Goal: Task Accomplishment & Management: Use online tool/utility

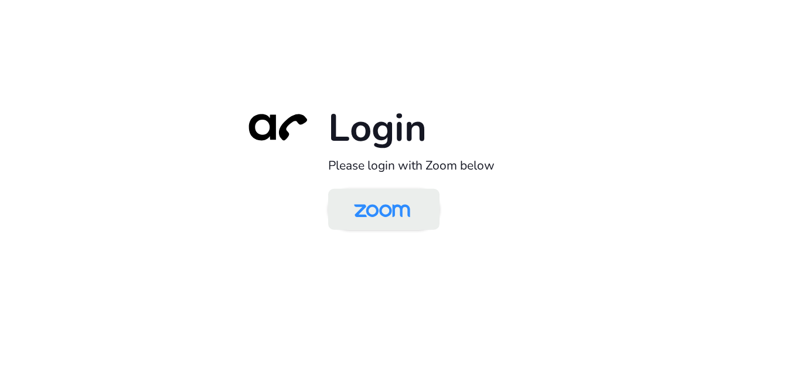
click at [405, 204] on img at bounding box center [382, 210] width 81 height 38
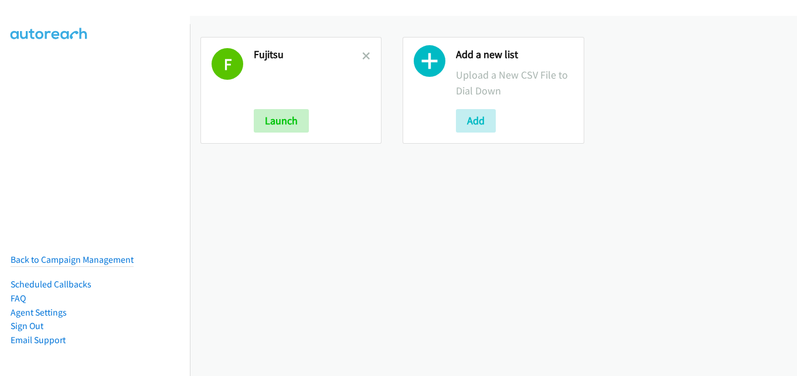
click at [365, 49] on link at bounding box center [366, 55] width 8 height 13
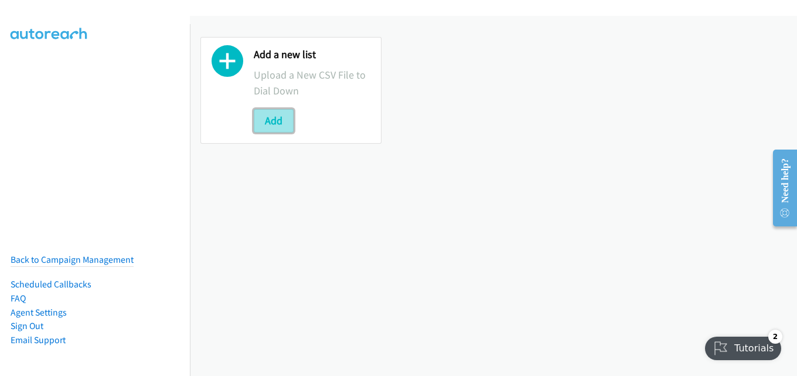
click at [278, 118] on button "Add" at bounding box center [274, 120] width 40 height 23
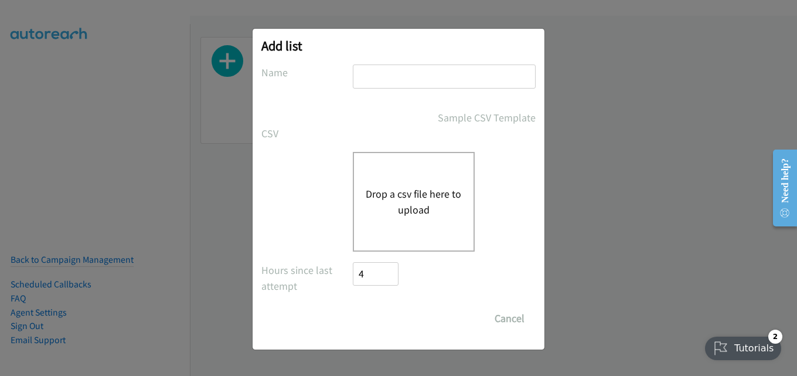
click at [411, 80] on input "text" at bounding box center [444, 76] width 183 height 24
type input "fujitsu"
click at [390, 168] on div "Drop a csv file here to upload" at bounding box center [414, 202] width 122 height 100
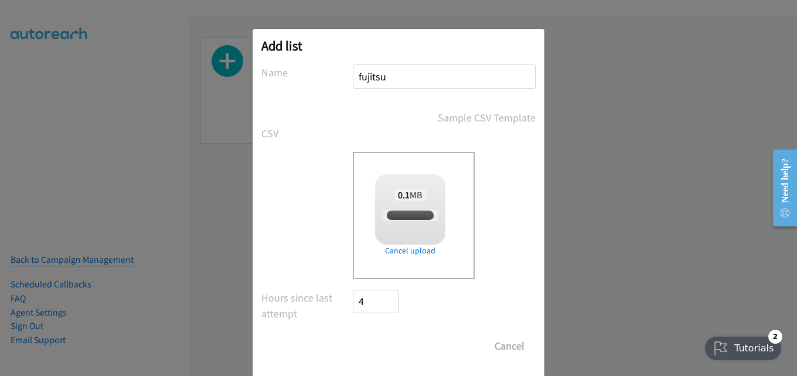
checkbox input "true"
click at [374, 342] on input "Save List" at bounding box center [384, 345] width 62 height 23
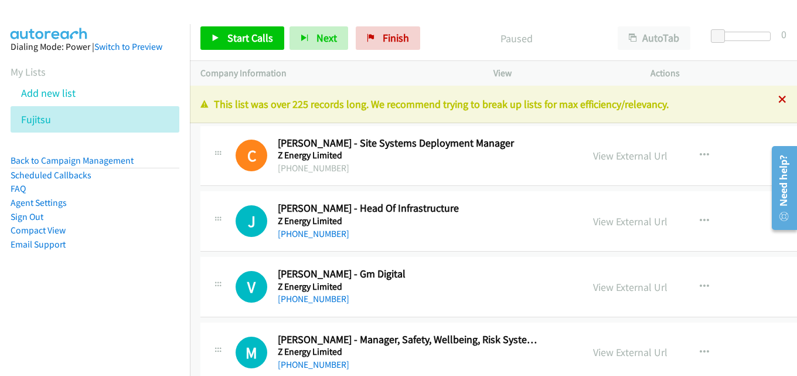
click at [778, 98] on icon at bounding box center [782, 100] width 8 height 8
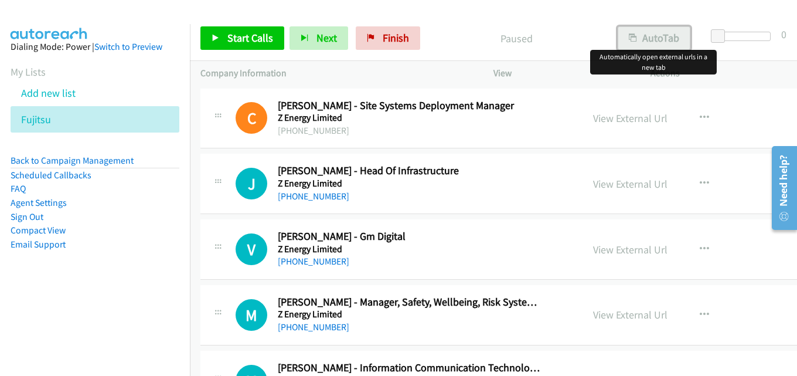
click at [638, 33] on button "AutoTab" at bounding box center [653, 37] width 73 height 23
click at [251, 32] on span "Start Calls" at bounding box center [250, 37] width 46 height 13
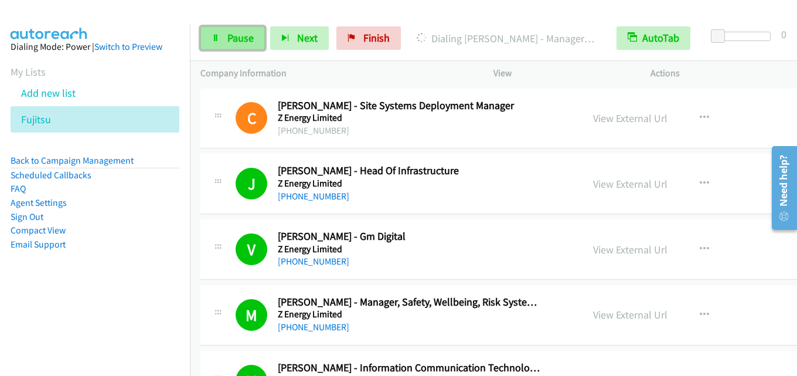
click at [231, 35] on span "Pause" at bounding box center [240, 37] width 26 height 13
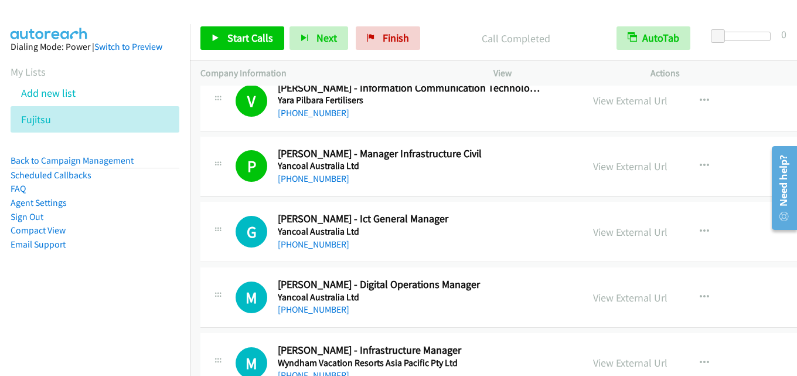
scroll to position [293, 0]
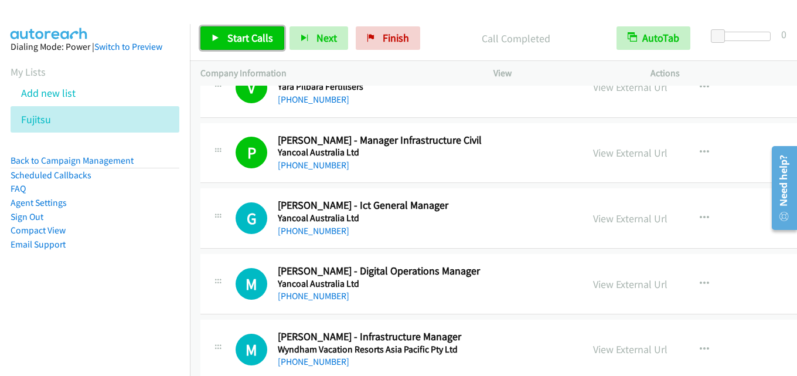
drag, startPoint x: 250, startPoint y: 39, endPoint x: 266, endPoint y: 30, distance: 18.6
click at [249, 39] on span "Start Calls" at bounding box center [250, 37] width 46 height 13
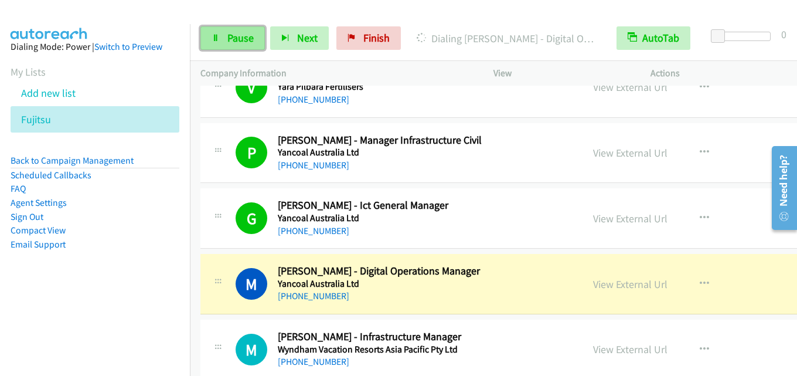
click at [244, 35] on span "Pause" at bounding box center [240, 37] width 26 height 13
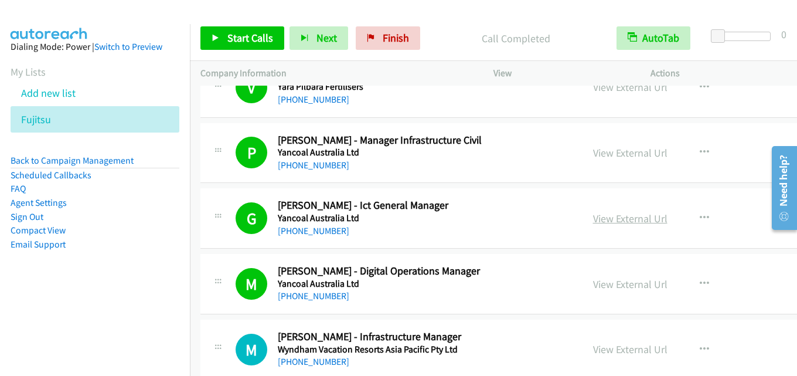
click at [600, 221] on link "View External Url" at bounding box center [630, 217] width 74 height 13
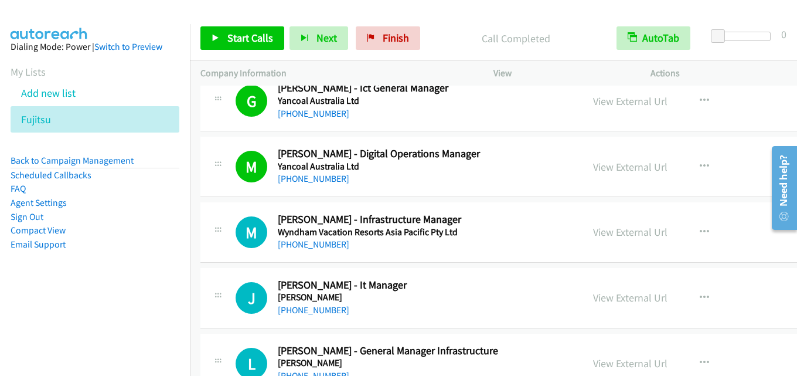
scroll to position [469, 0]
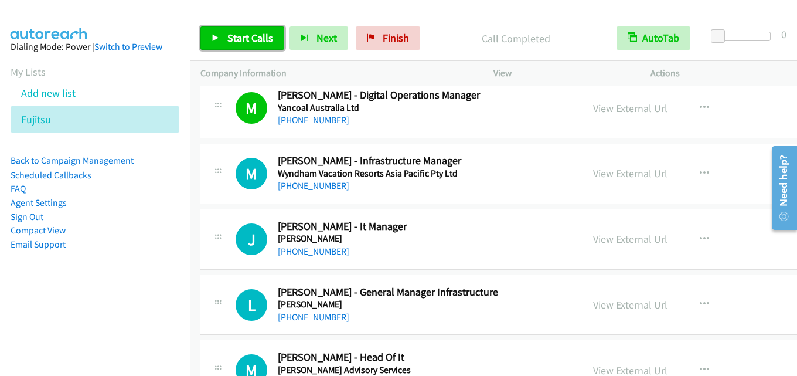
click at [241, 36] on span "Start Calls" at bounding box center [250, 37] width 46 height 13
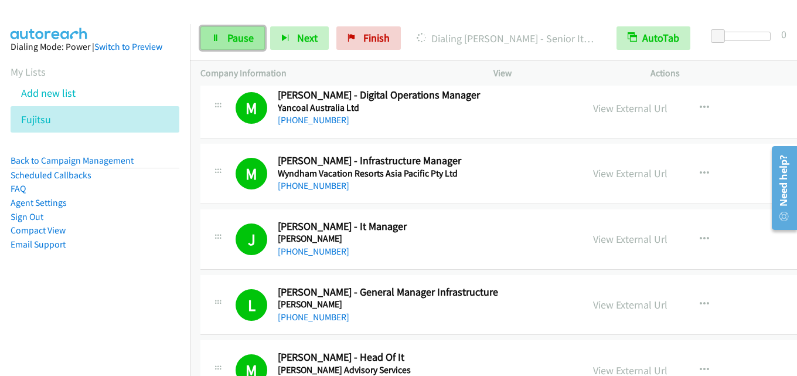
click at [238, 43] on span "Pause" at bounding box center [240, 37] width 26 height 13
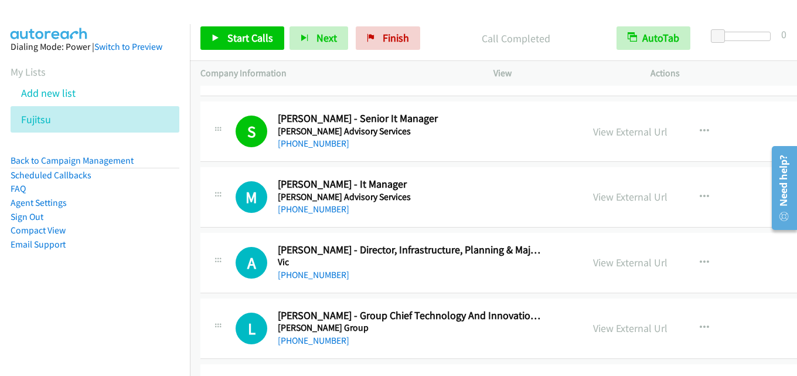
scroll to position [762, 0]
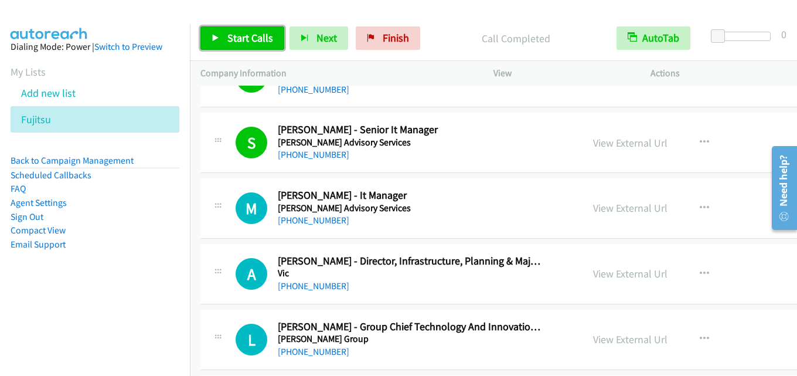
click at [252, 42] on span "Start Calls" at bounding box center [250, 37] width 46 height 13
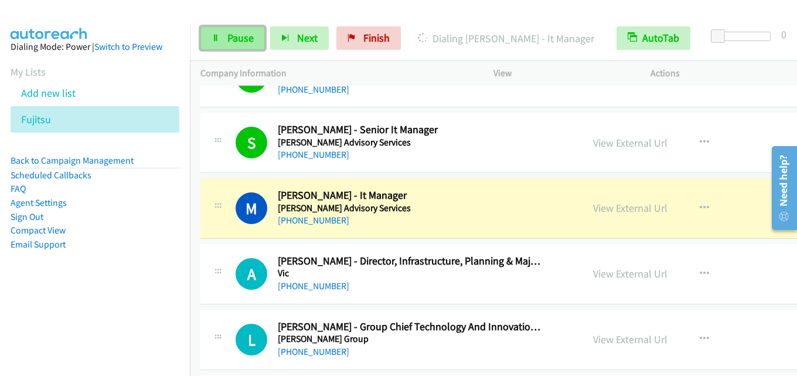
click at [238, 32] on span "Pause" at bounding box center [240, 37] width 26 height 13
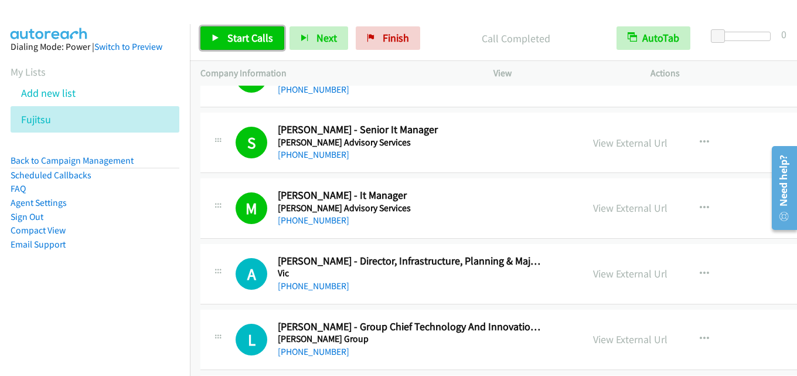
click at [243, 33] on span "Start Calls" at bounding box center [250, 37] width 46 height 13
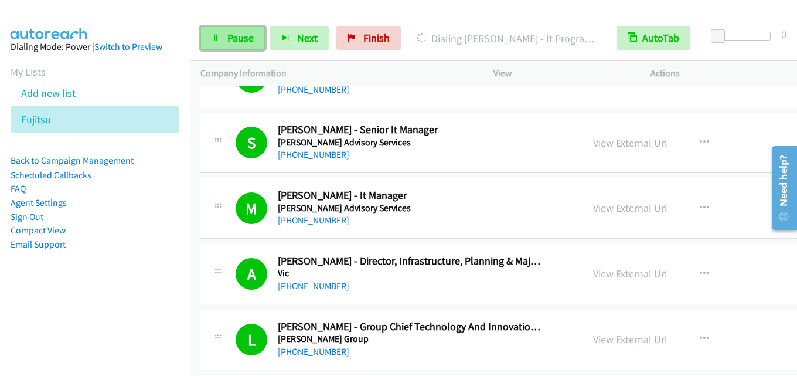
click at [250, 44] on span "Pause" at bounding box center [240, 37] width 26 height 13
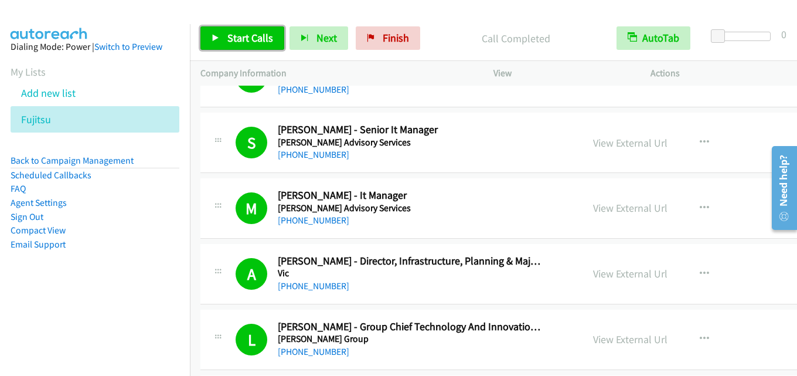
click at [252, 30] on link "Start Calls" at bounding box center [242, 37] width 84 height 23
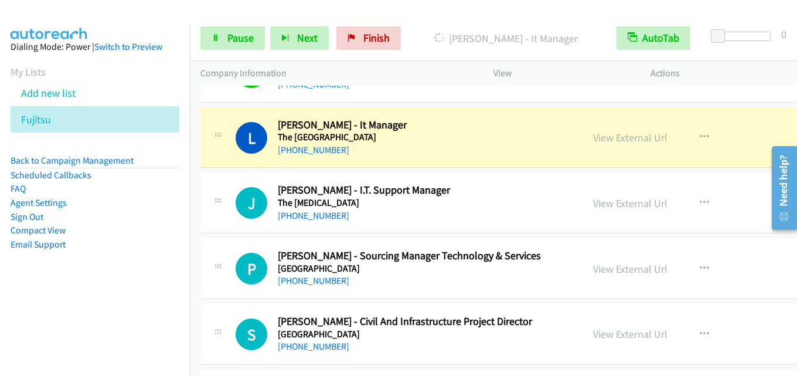
scroll to position [1699, 0]
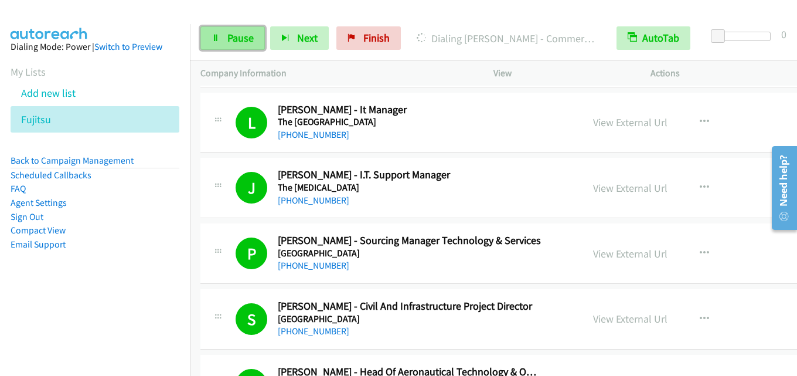
click at [237, 39] on span "Pause" at bounding box center [240, 37] width 26 height 13
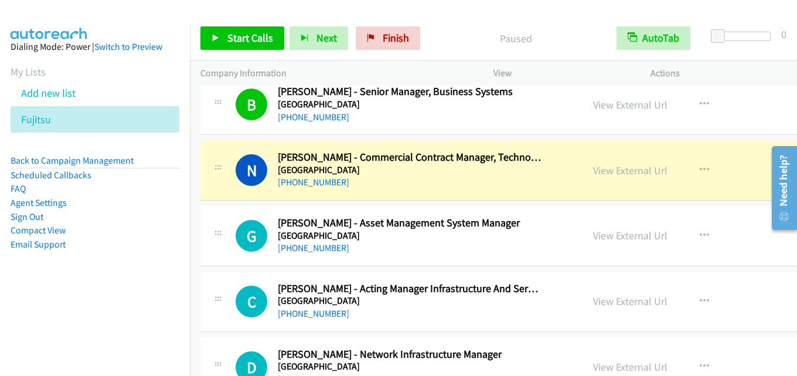
scroll to position [2460, 0]
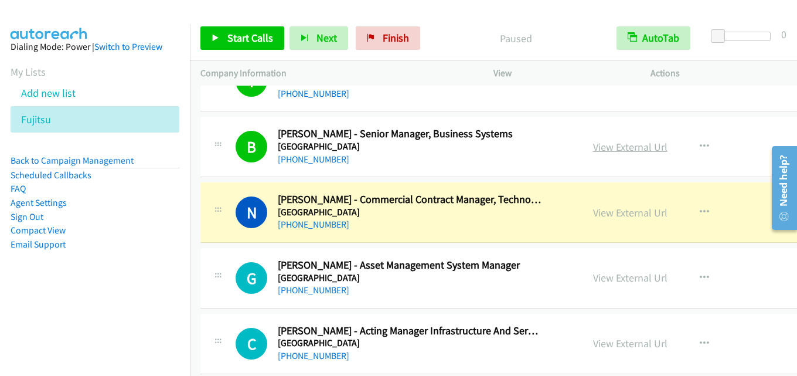
click at [593, 148] on link "View External Url" at bounding box center [630, 146] width 74 height 13
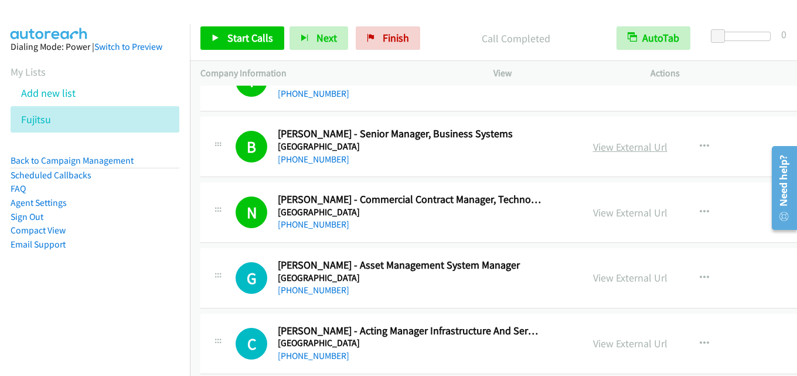
click at [611, 147] on link "View External Url" at bounding box center [630, 146] width 74 height 13
click at [603, 211] on link "View External Url" at bounding box center [630, 212] width 74 height 13
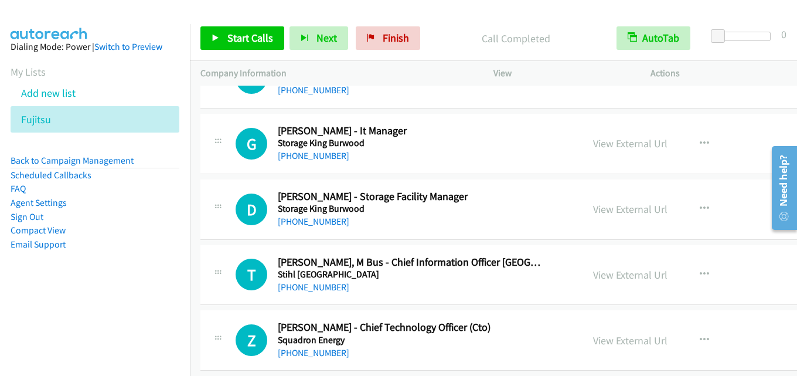
scroll to position [2929, 0]
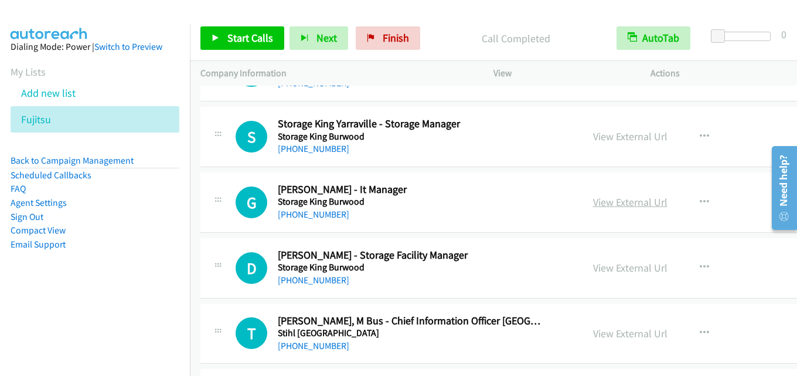
click at [624, 198] on link "View External Url" at bounding box center [630, 201] width 74 height 13
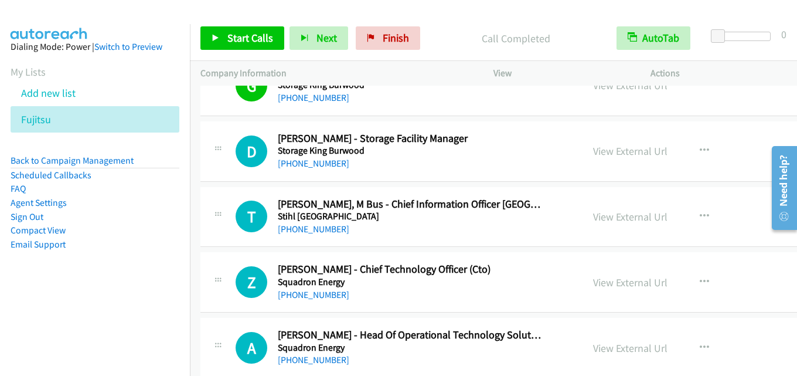
scroll to position [3046, 0]
click at [594, 217] on link "View External Url" at bounding box center [630, 215] width 74 height 13
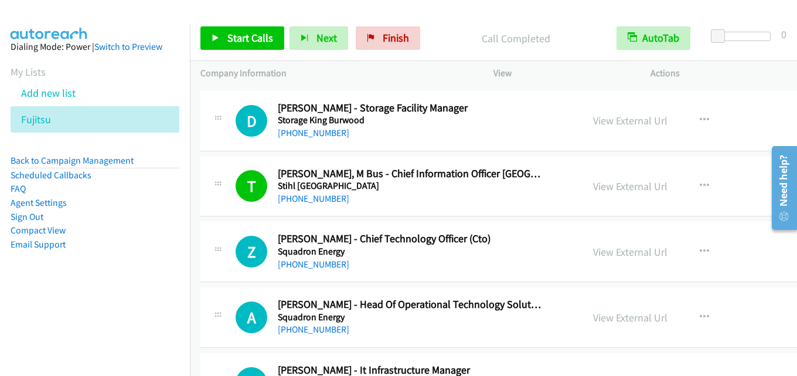
scroll to position [3105, 0]
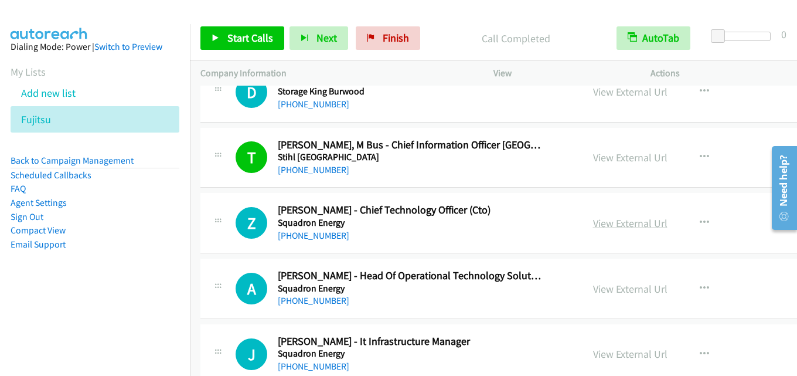
click at [610, 222] on link "View External Url" at bounding box center [630, 222] width 74 height 13
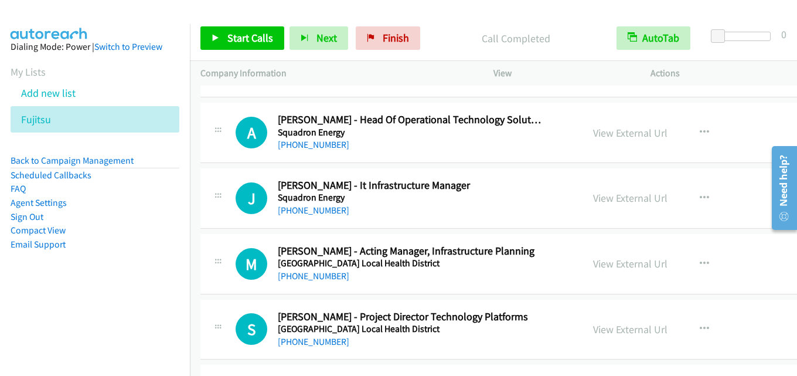
scroll to position [3281, 0]
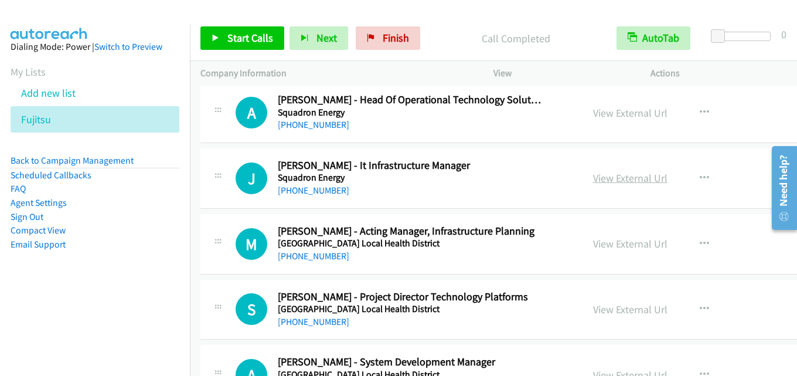
click at [607, 182] on link "View External Url" at bounding box center [630, 177] width 74 height 13
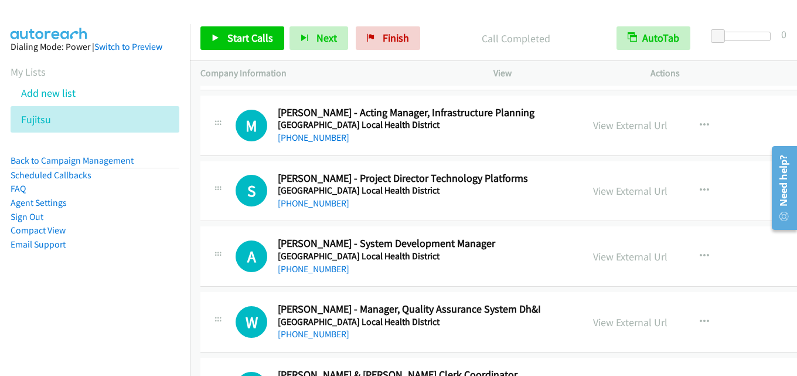
scroll to position [3456, 0]
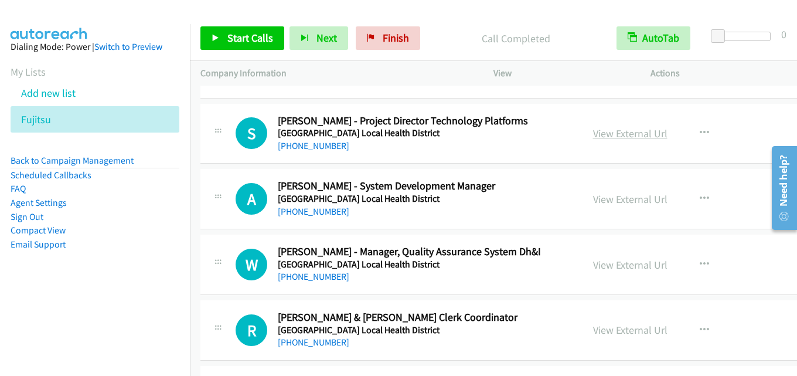
click at [622, 136] on link "View External Url" at bounding box center [630, 133] width 74 height 13
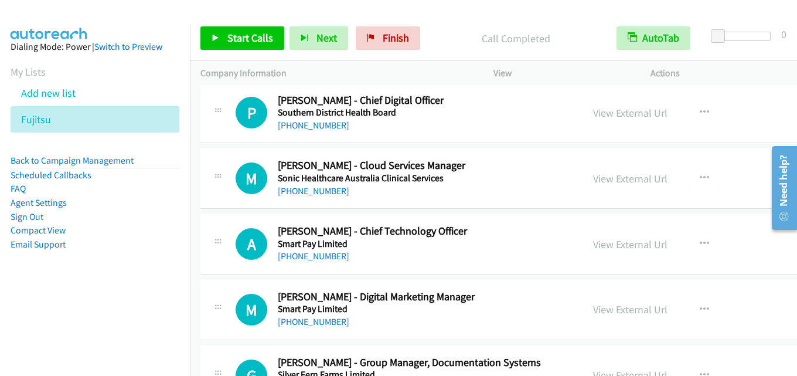
scroll to position [4218, 0]
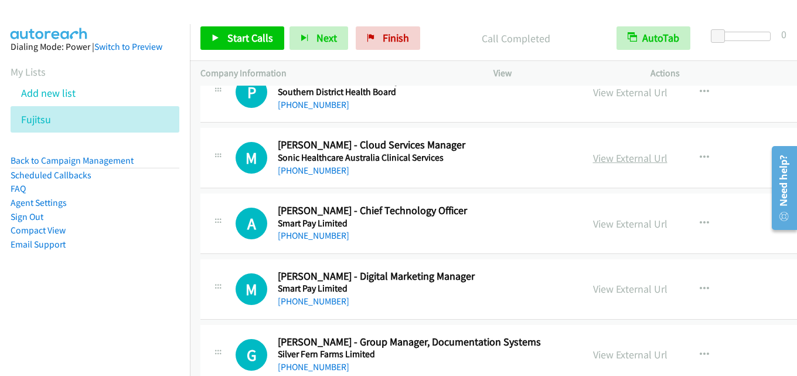
click at [593, 156] on link "View External Url" at bounding box center [630, 157] width 74 height 13
click at [617, 221] on link "View External Url" at bounding box center [630, 223] width 74 height 13
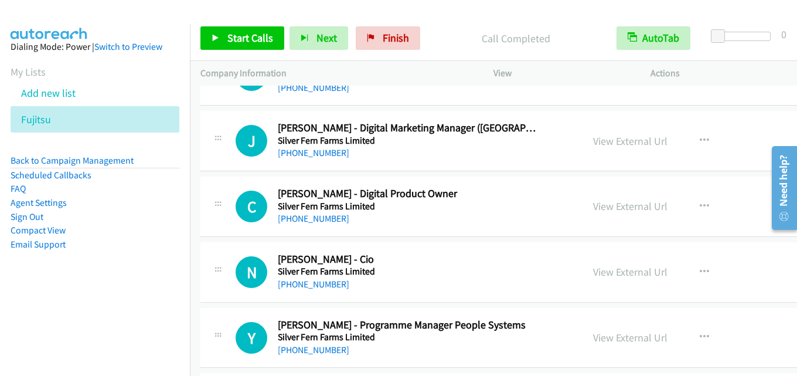
scroll to position [4687, 0]
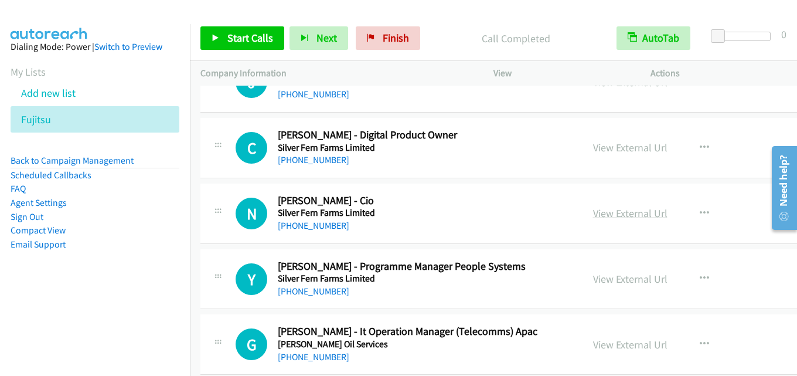
click at [620, 210] on link "View External Url" at bounding box center [630, 212] width 74 height 13
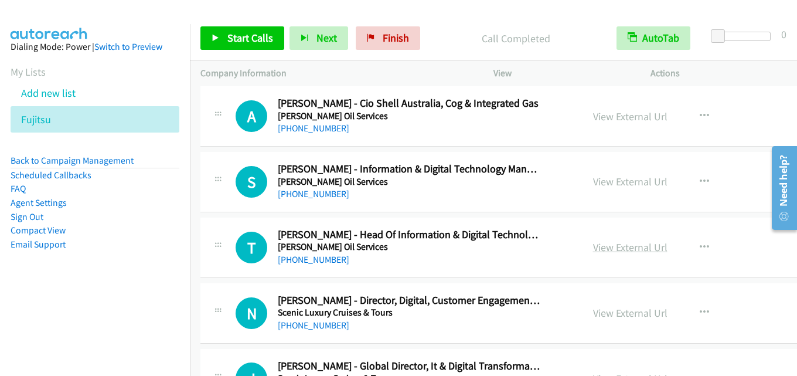
scroll to position [4979, 0]
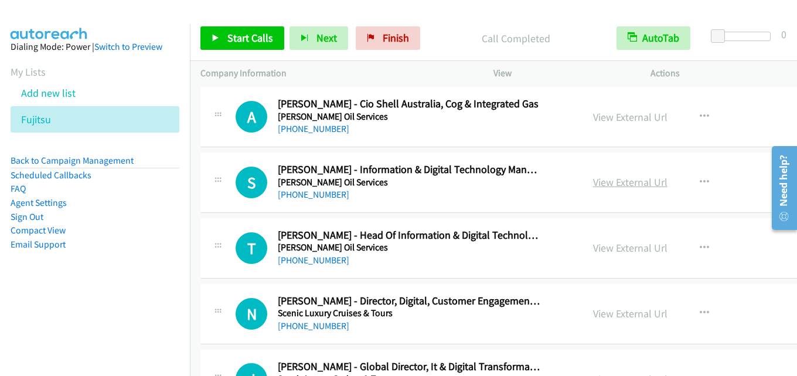
click at [593, 183] on link "View External Url" at bounding box center [630, 181] width 74 height 13
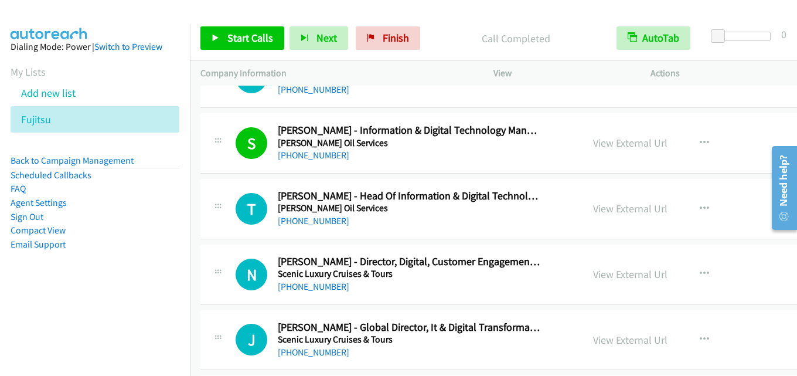
scroll to position [5038, 0]
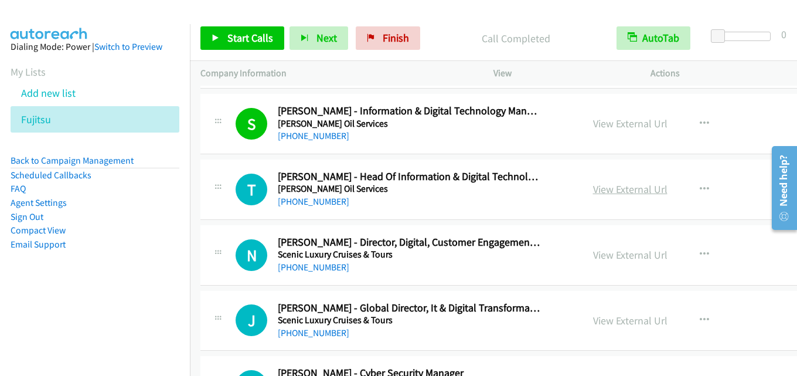
click at [603, 192] on link "View External Url" at bounding box center [630, 188] width 74 height 13
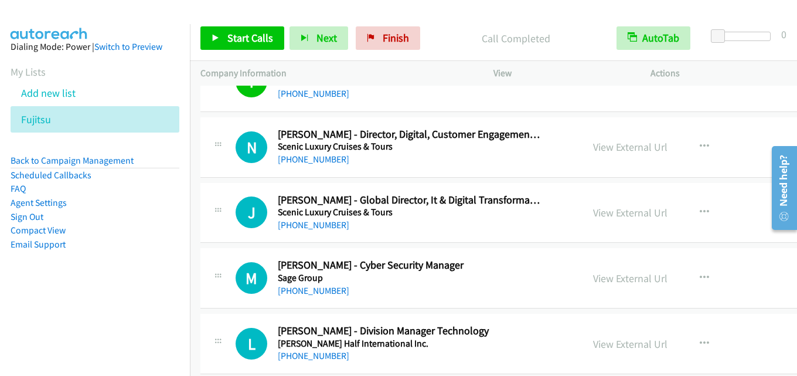
scroll to position [5155, 0]
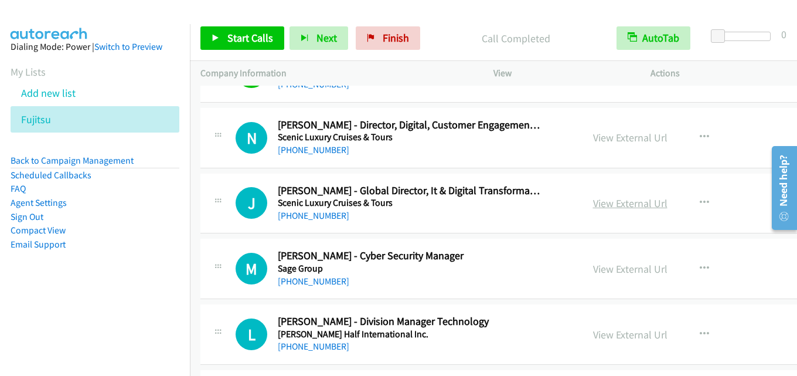
click at [609, 200] on link "View External Url" at bounding box center [630, 202] width 74 height 13
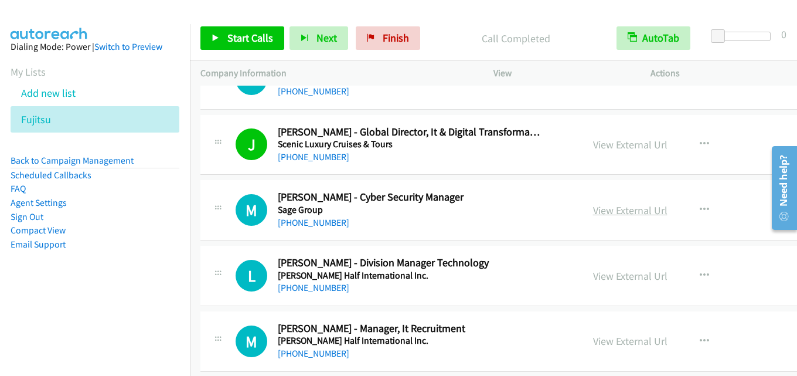
click at [593, 207] on link "View External Url" at bounding box center [630, 209] width 74 height 13
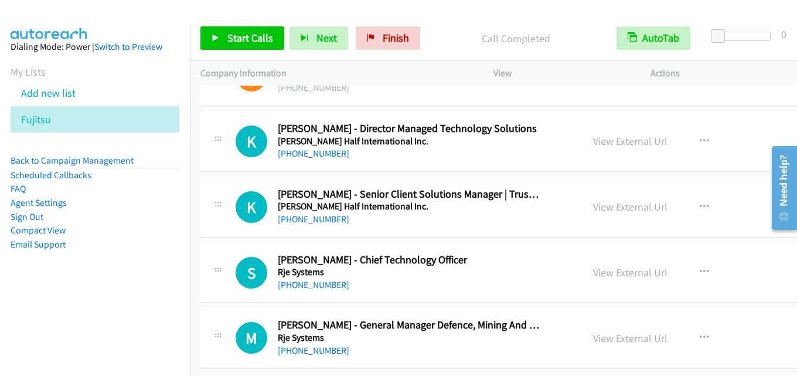
scroll to position [5800, 0]
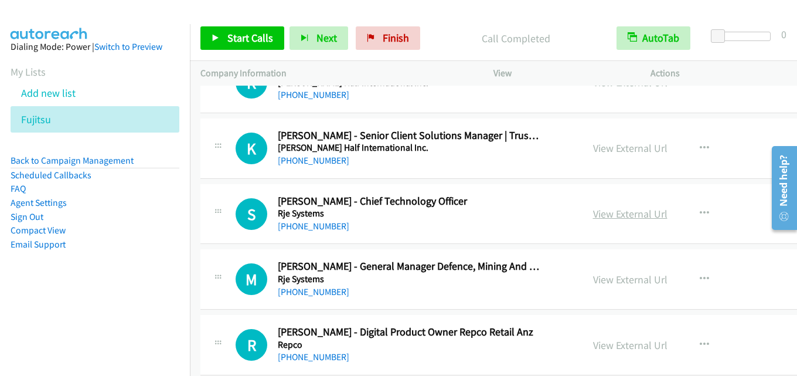
click at [602, 211] on link "View External Url" at bounding box center [630, 213] width 74 height 13
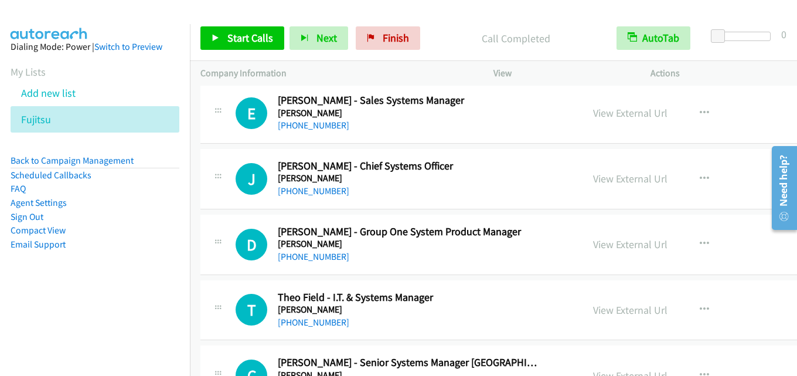
scroll to position [6093, 0]
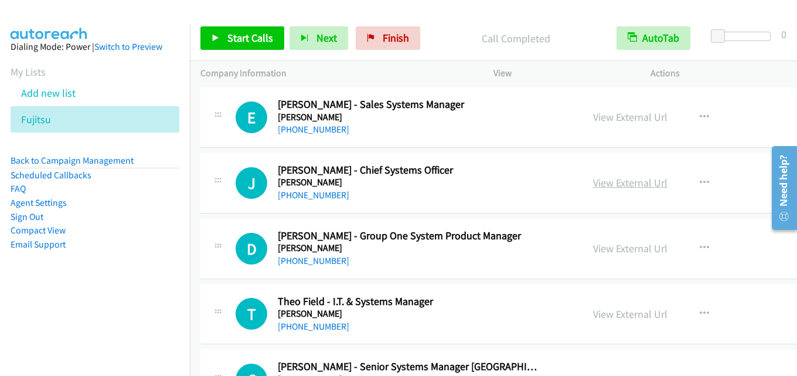
click at [609, 186] on link "View External Url" at bounding box center [630, 182] width 74 height 13
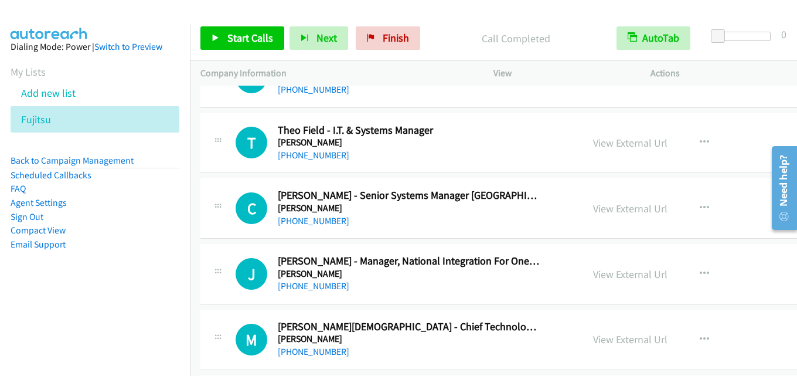
scroll to position [6268, 0]
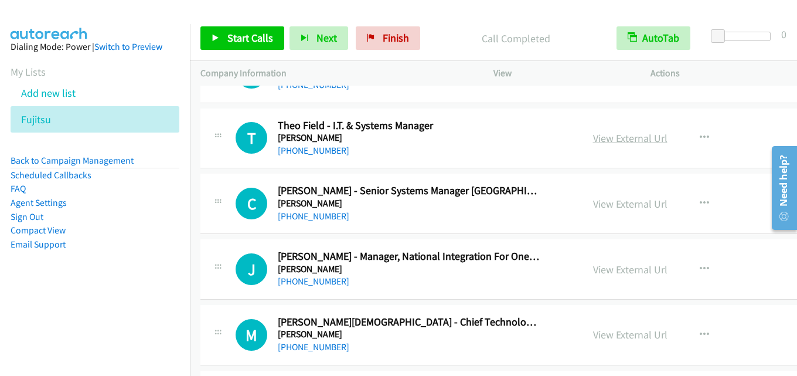
click at [606, 139] on link "View External Url" at bounding box center [630, 137] width 74 height 13
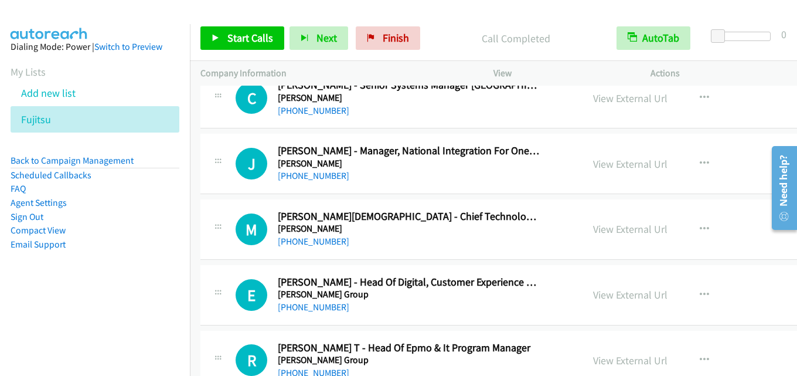
scroll to position [6385, 0]
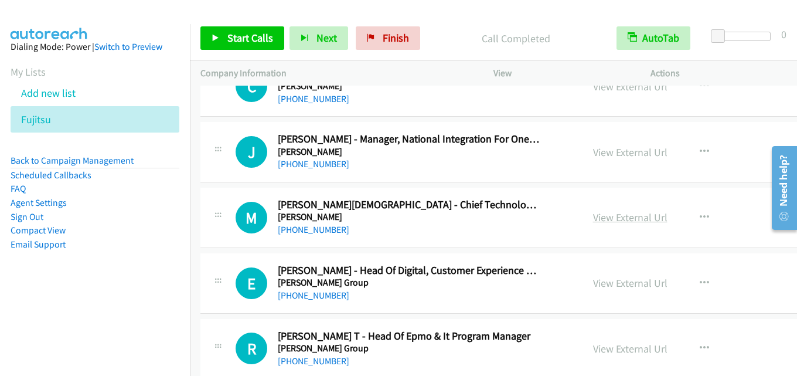
click at [593, 220] on link "View External Url" at bounding box center [630, 216] width 74 height 13
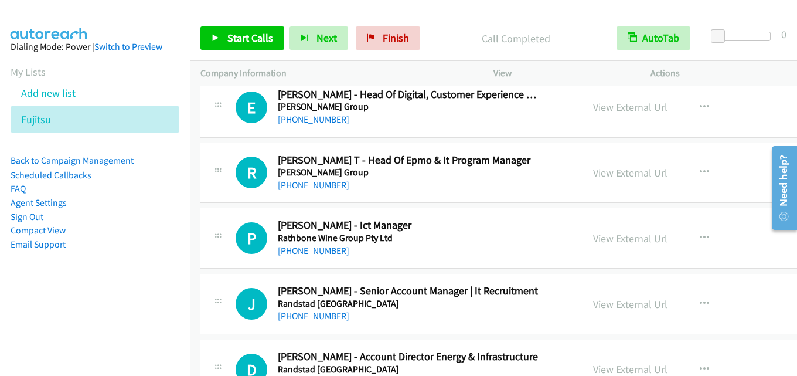
scroll to position [6620, 0]
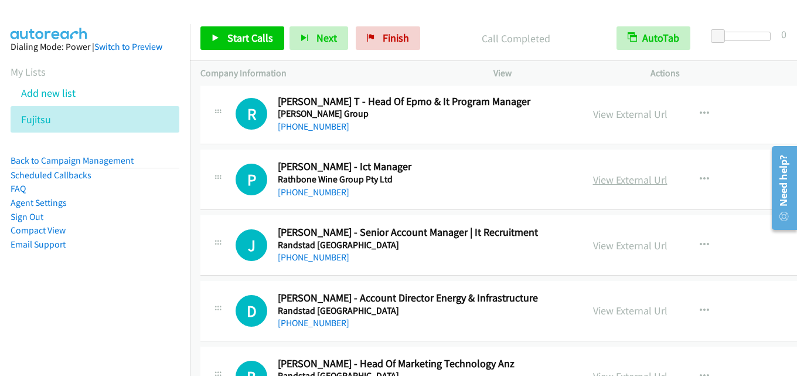
click at [610, 177] on link "View External Url" at bounding box center [630, 179] width 74 height 13
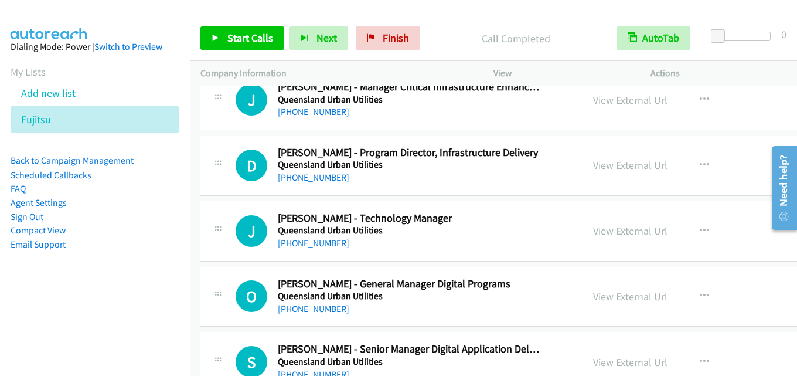
scroll to position [7498, 0]
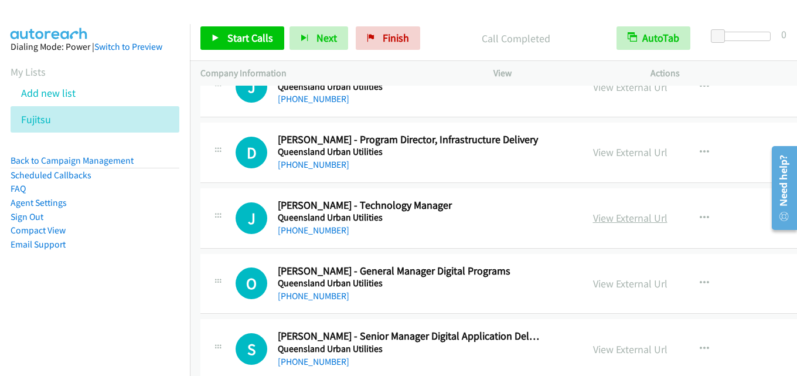
click at [593, 214] on link "View External Url" at bounding box center [630, 217] width 74 height 13
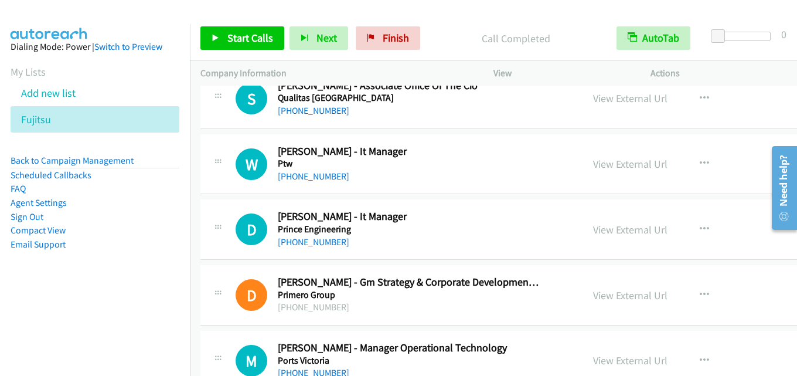
scroll to position [7967, 0]
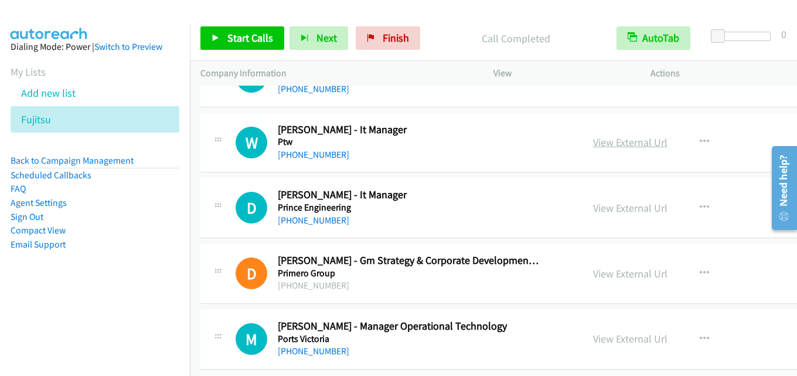
click at [616, 139] on link "View External Url" at bounding box center [630, 141] width 74 height 13
click at [625, 209] on link "View External Url" at bounding box center [630, 207] width 74 height 13
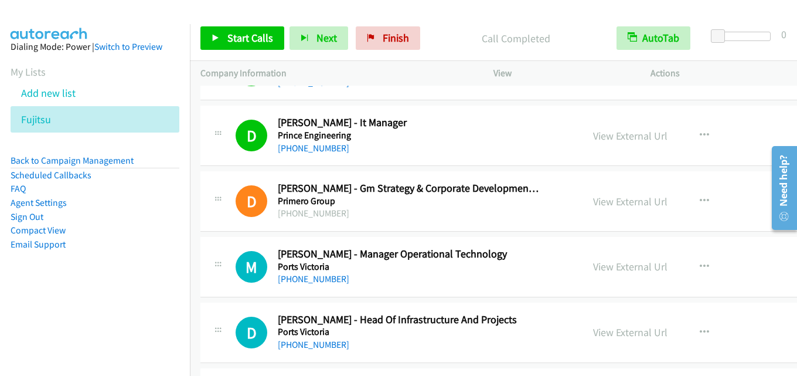
scroll to position [8084, 0]
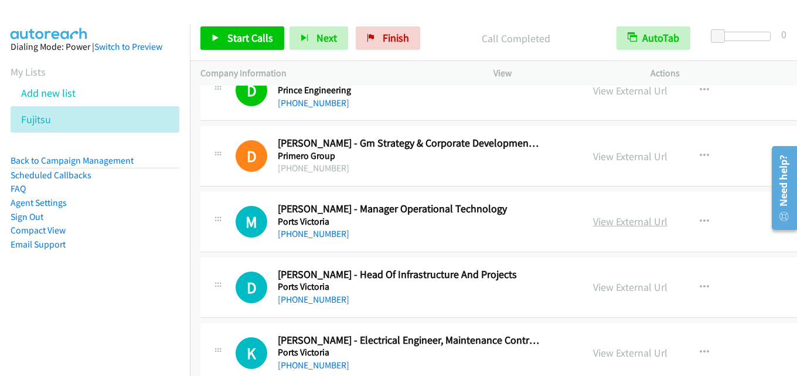
click at [627, 223] on link "View External Url" at bounding box center [630, 220] width 74 height 13
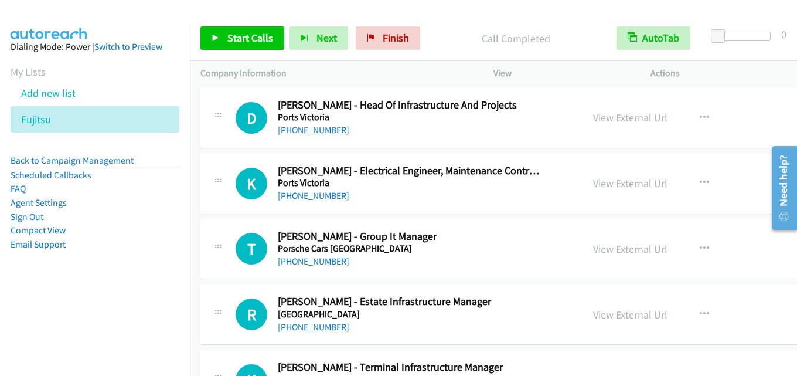
scroll to position [8260, 0]
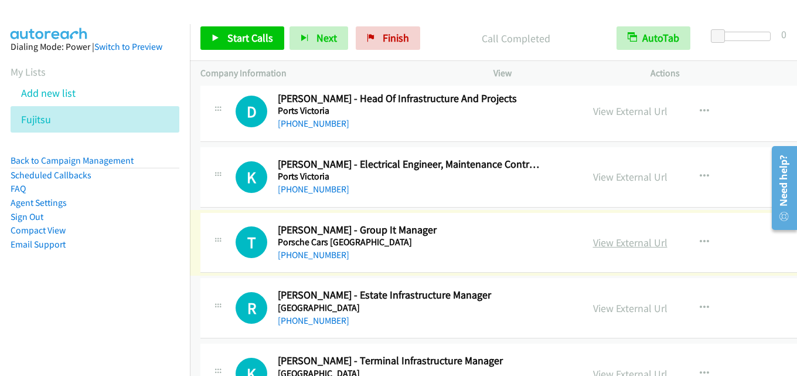
click at [595, 245] on link "View External Url" at bounding box center [630, 241] width 74 height 13
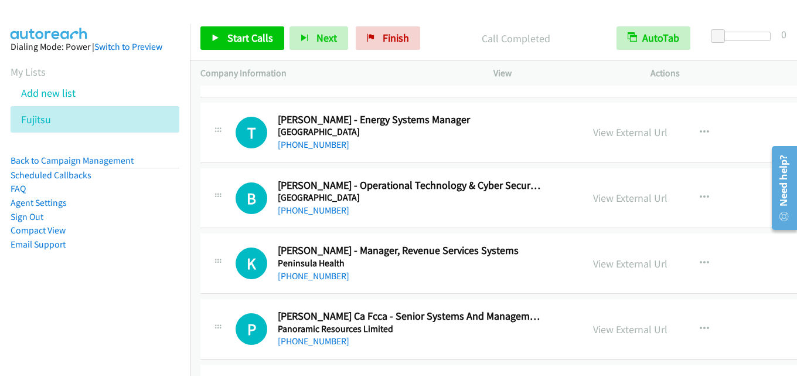
scroll to position [8963, 0]
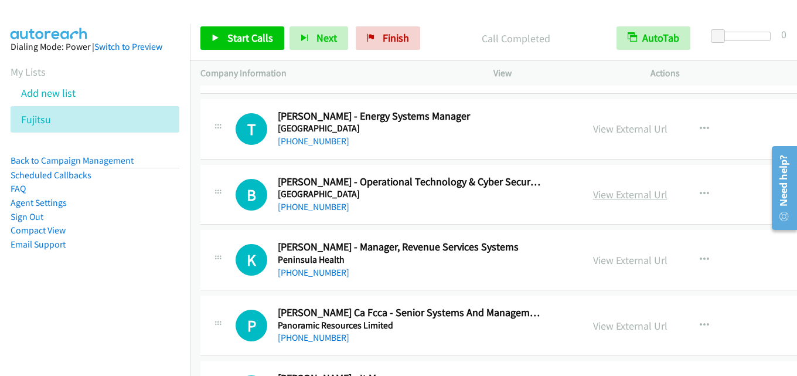
click at [608, 198] on link "View External Url" at bounding box center [630, 193] width 74 height 13
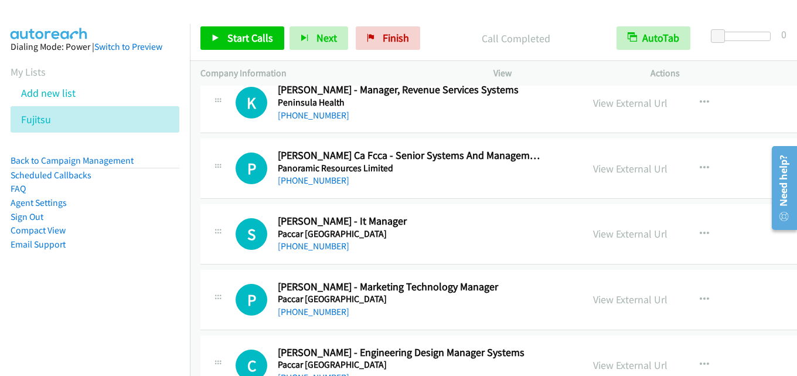
scroll to position [9139, 0]
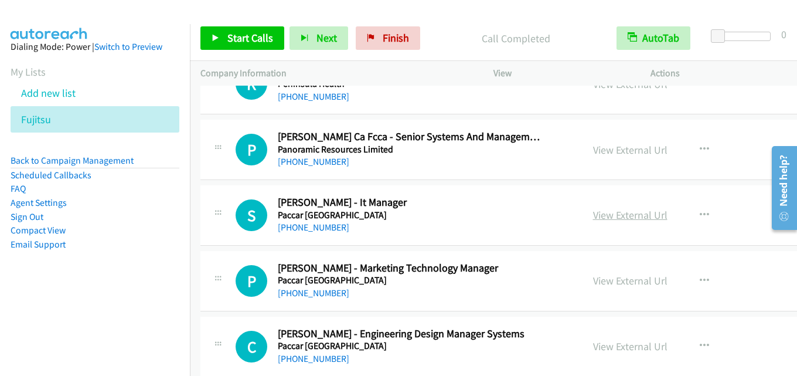
click at [593, 215] on link "View External Url" at bounding box center [630, 214] width 74 height 13
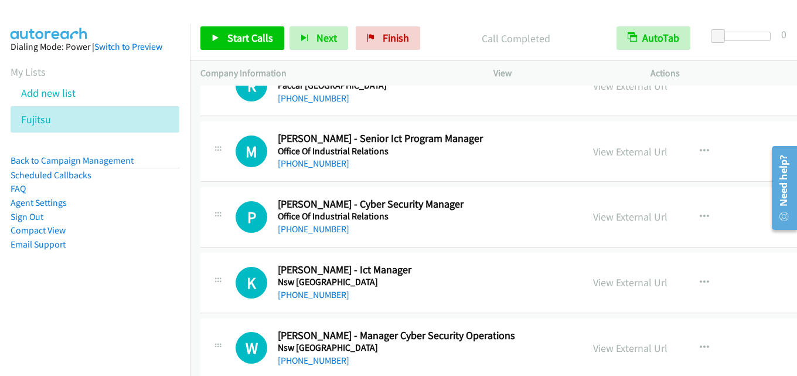
scroll to position [9549, 0]
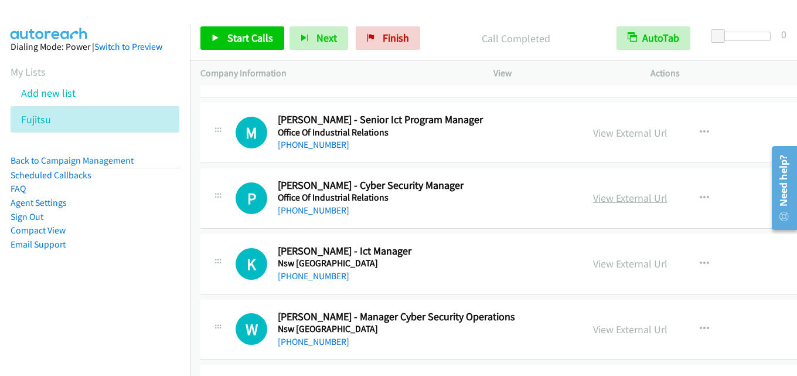
click at [598, 202] on link "View External Url" at bounding box center [630, 197] width 74 height 13
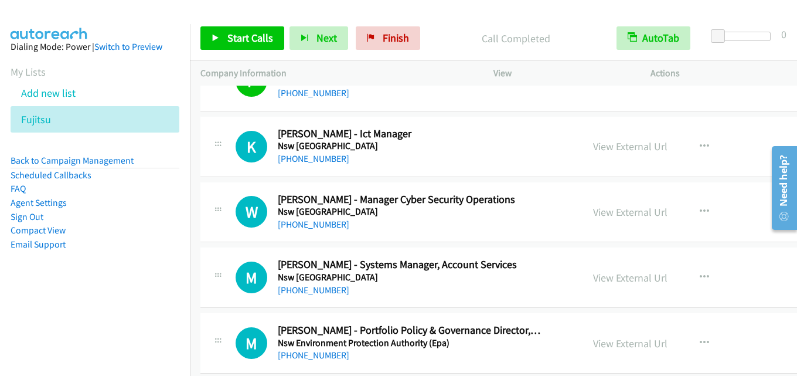
scroll to position [9725, 0]
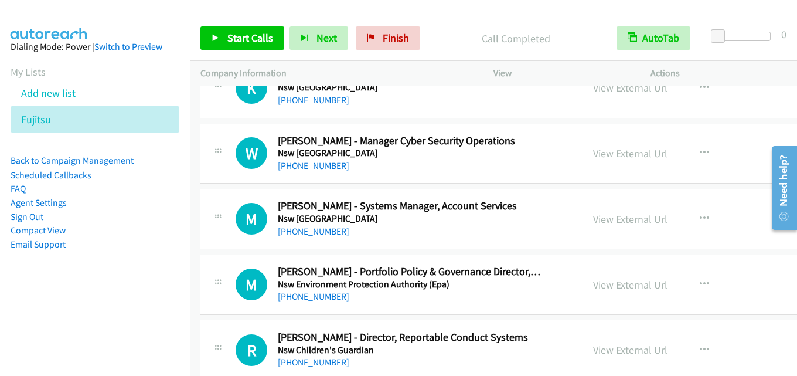
click at [593, 159] on link "View External Url" at bounding box center [630, 152] width 74 height 13
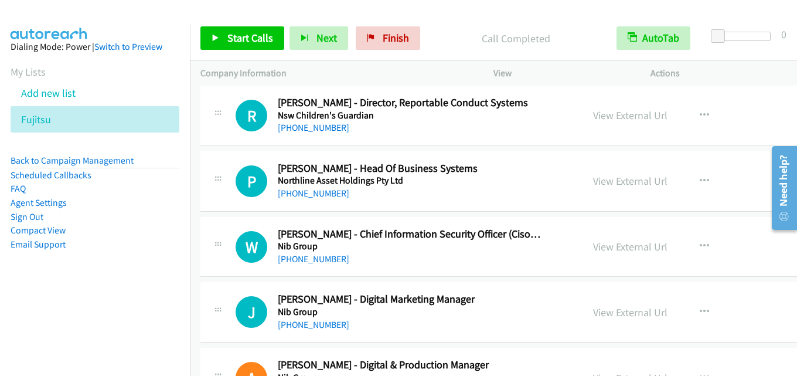
scroll to position [10017, 0]
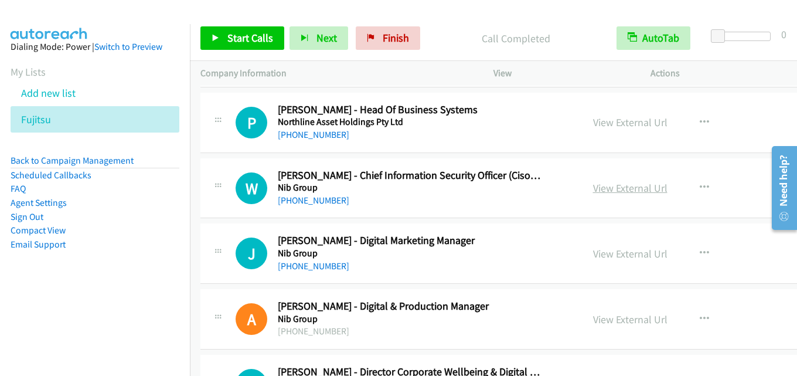
click at [602, 188] on link "View External Url" at bounding box center [630, 187] width 74 height 13
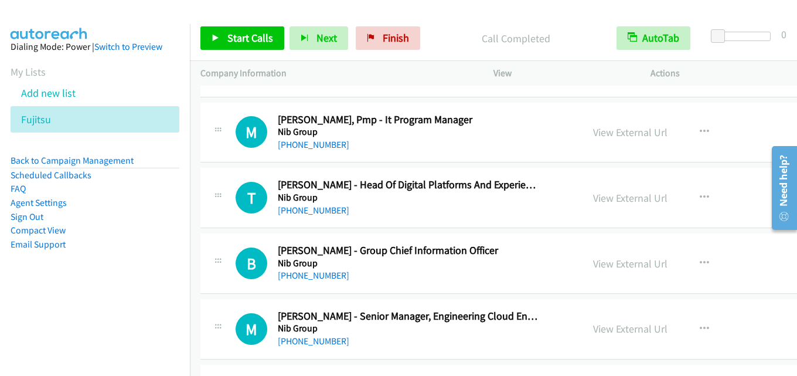
scroll to position [10486, 0]
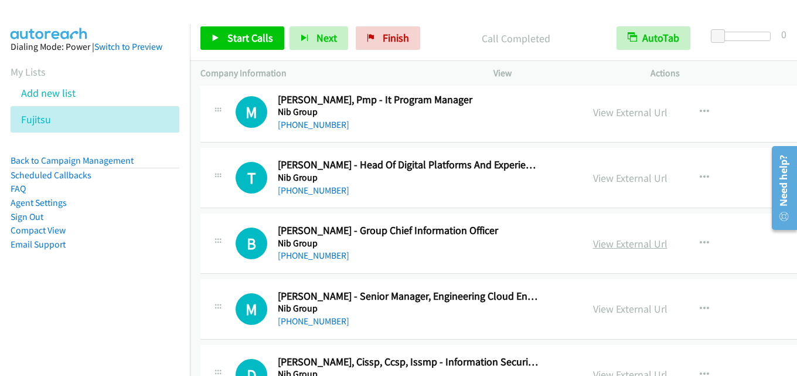
click at [607, 244] on link "View External Url" at bounding box center [630, 243] width 74 height 13
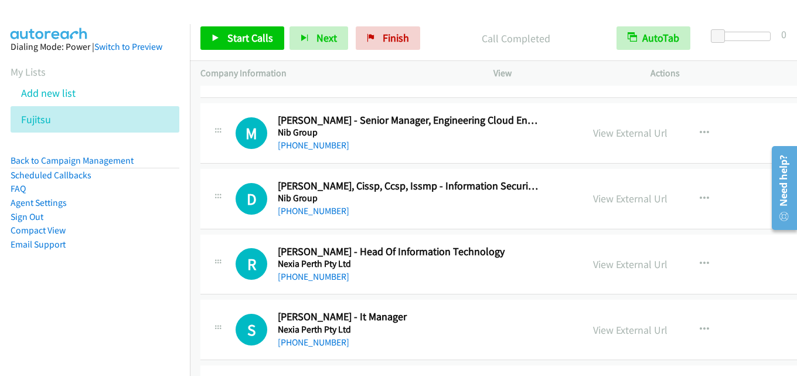
scroll to position [10603, 0]
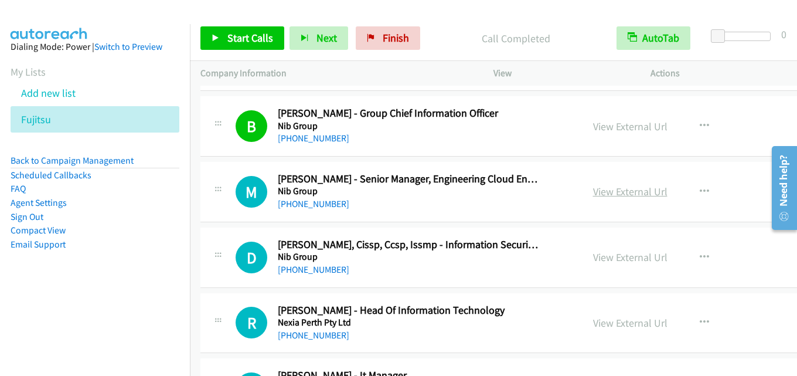
click at [595, 193] on link "View External Url" at bounding box center [630, 191] width 74 height 13
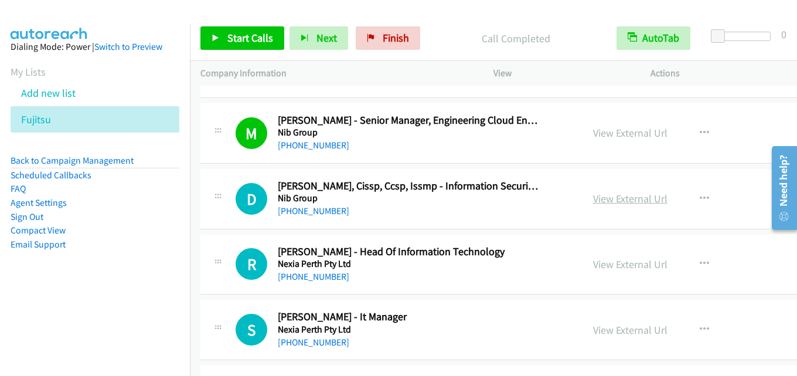
click at [599, 202] on link "View External Url" at bounding box center [630, 198] width 74 height 13
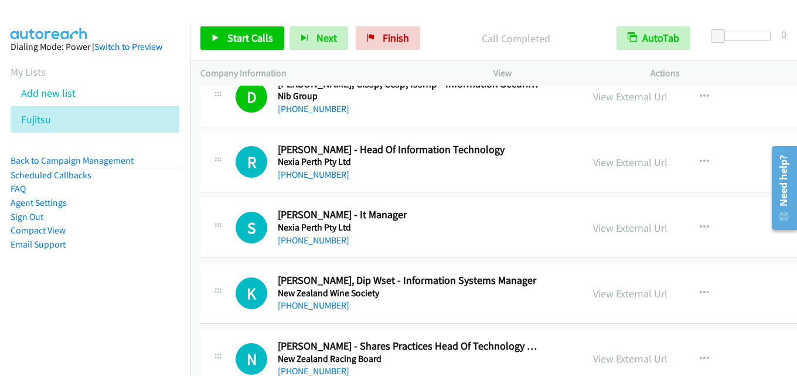
scroll to position [10779, 0]
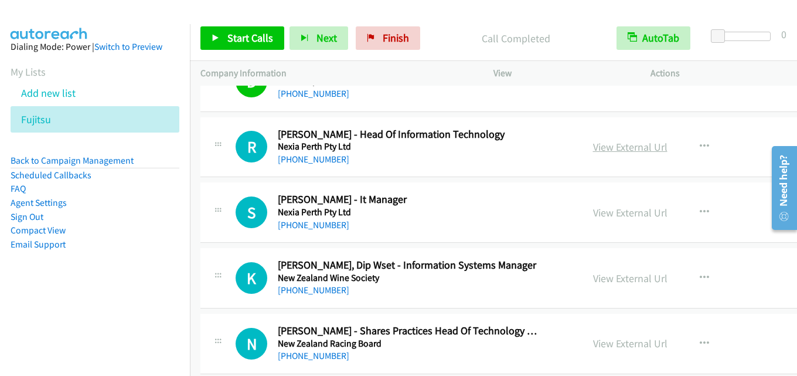
click at [613, 149] on link "View External Url" at bounding box center [630, 146] width 74 height 13
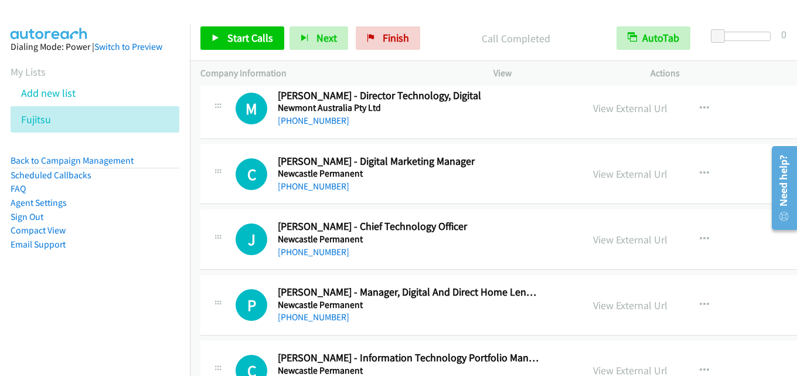
scroll to position [11131, 0]
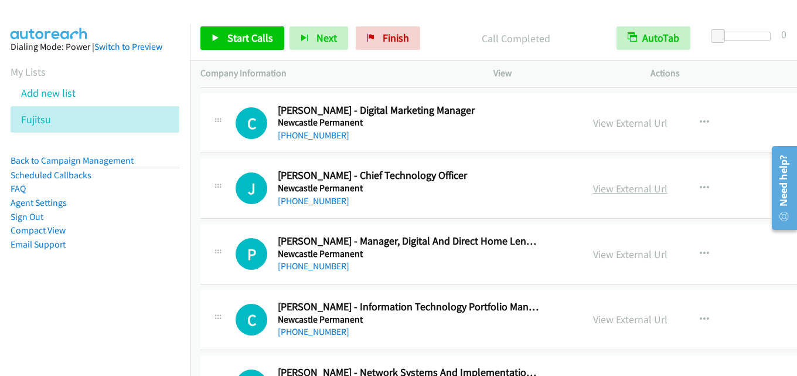
click at [602, 187] on link "View External Url" at bounding box center [630, 188] width 74 height 13
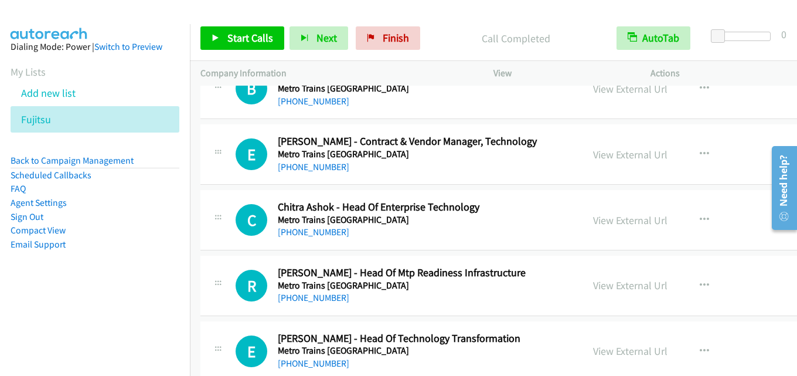
scroll to position [12947, 0]
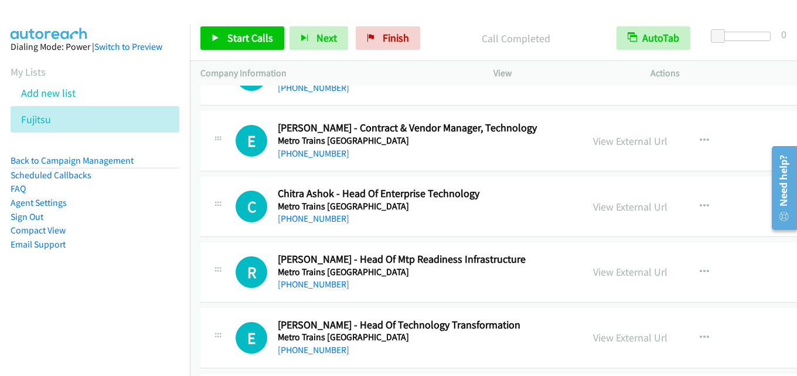
click at [599, 210] on link "View External Url" at bounding box center [630, 206] width 74 height 13
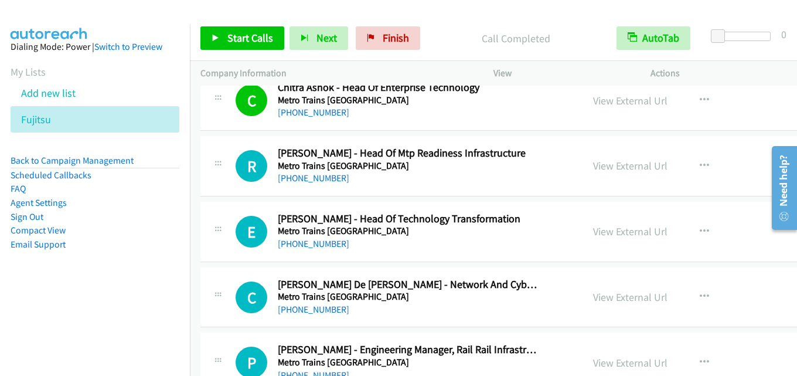
scroll to position [13064, 0]
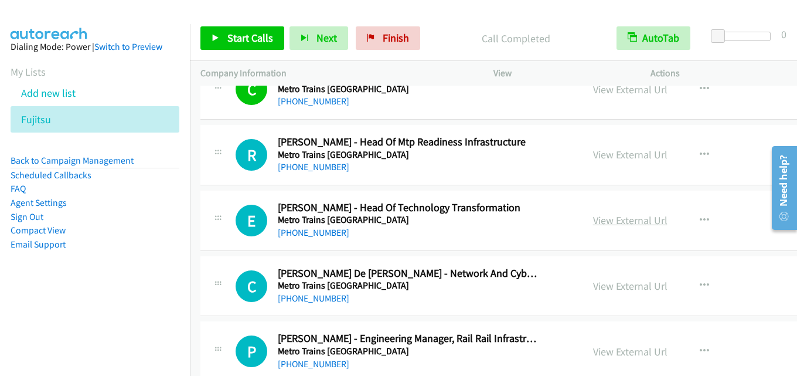
click at [593, 217] on link "View External Url" at bounding box center [630, 219] width 74 height 13
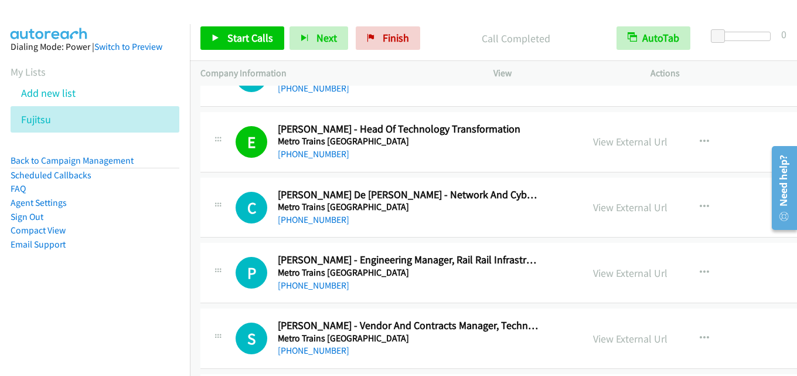
scroll to position [13181, 0]
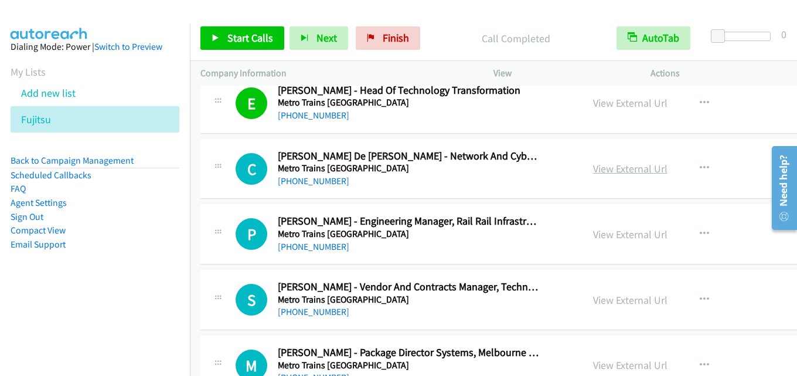
click at [616, 171] on link "View External Url" at bounding box center [630, 168] width 74 height 13
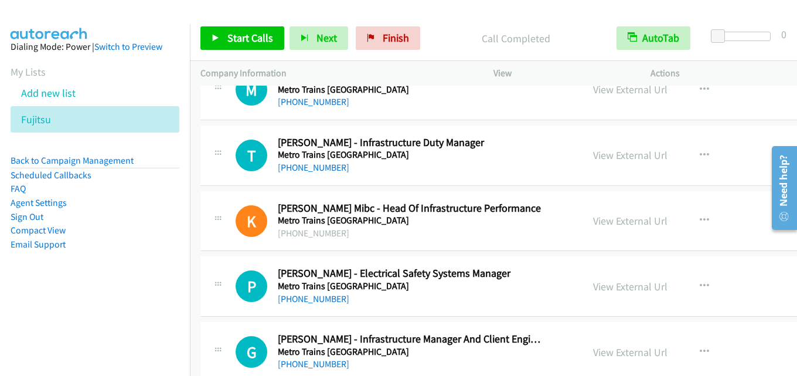
scroll to position [14235, 0]
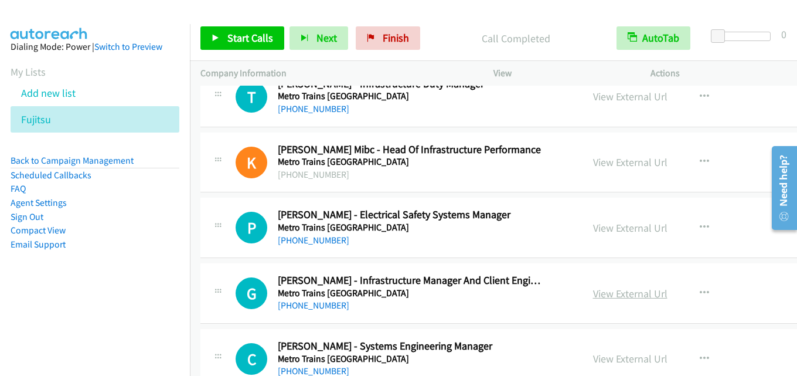
click at [593, 288] on link "View External Url" at bounding box center [630, 292] width 74 height 13
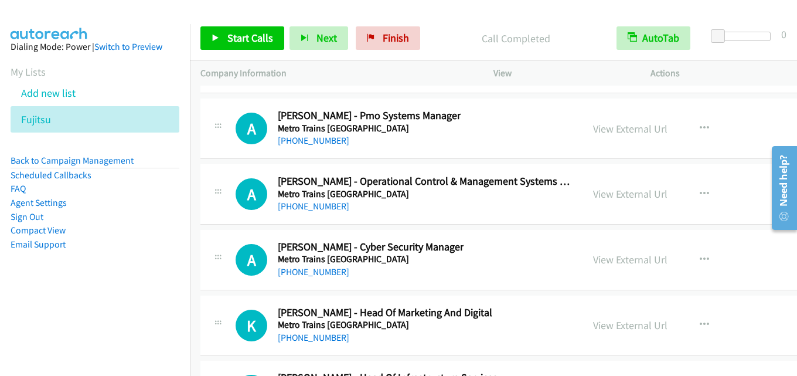
scroll to position [16227, 0]
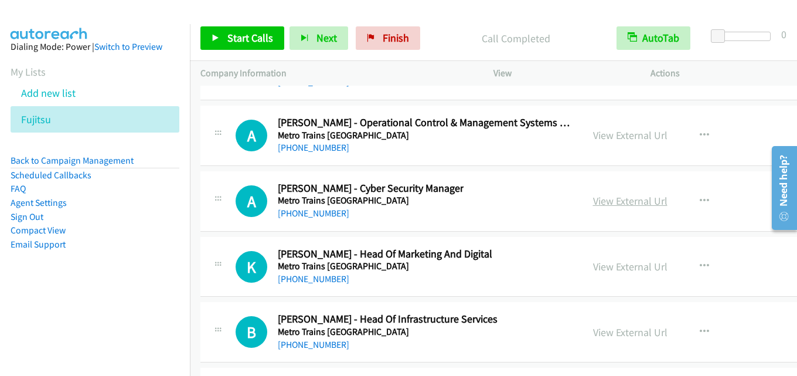
click at [605, 201] on link "View External Url" at bounding box center [630, 200] width 74 height 13
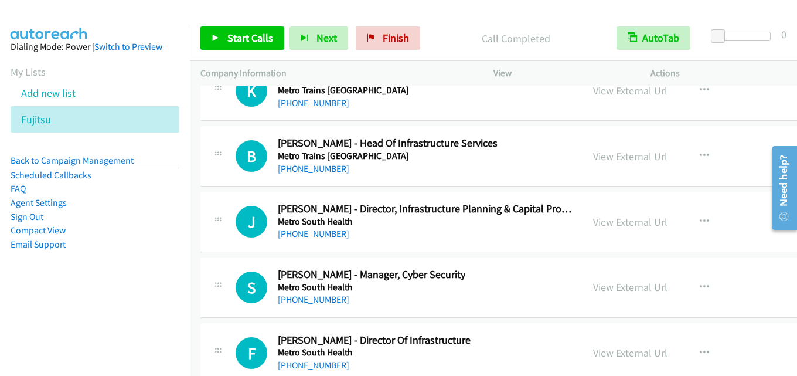
scroll to position [16461, 0]
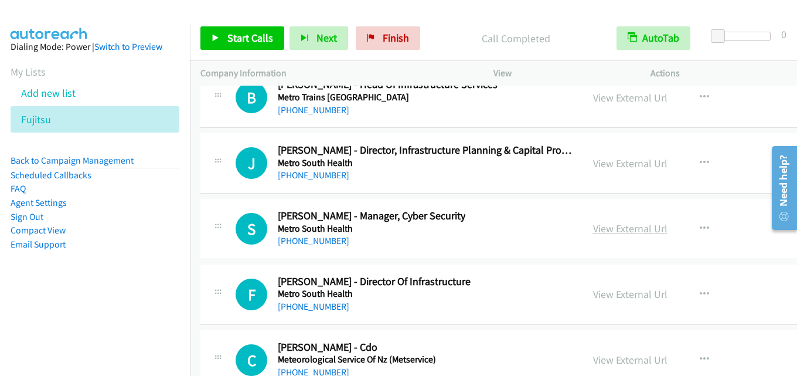
click at [604, 227] on link "View External Url" at bounding box center [630, 227] width 74 height 13
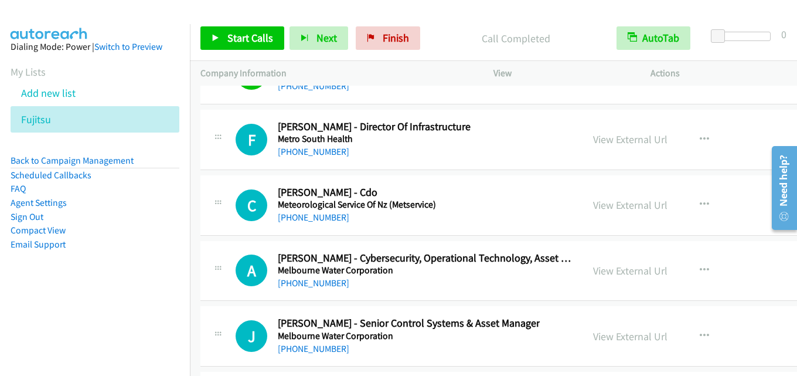
scroll to position [16637, 0]
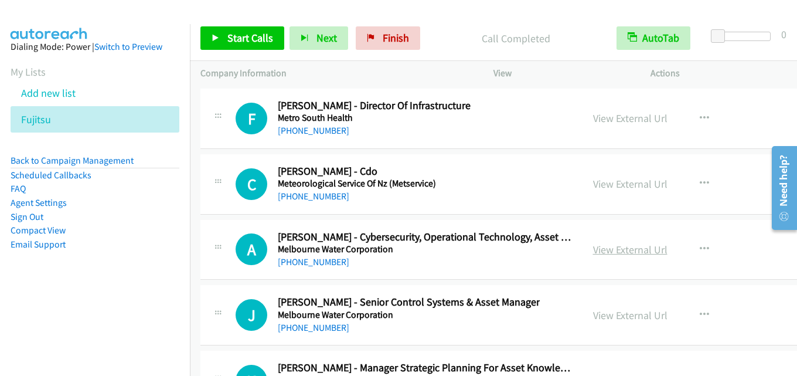
click at [603, 245] on link "View External Url" at bounding box center [630, 249] width 74 height 13
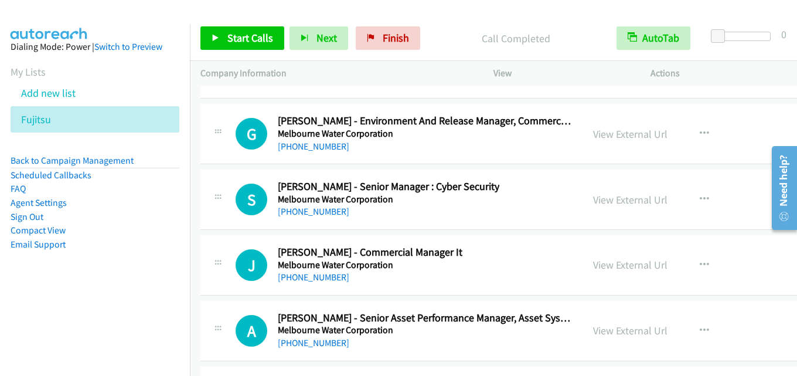
scroll to position [17164, 0]
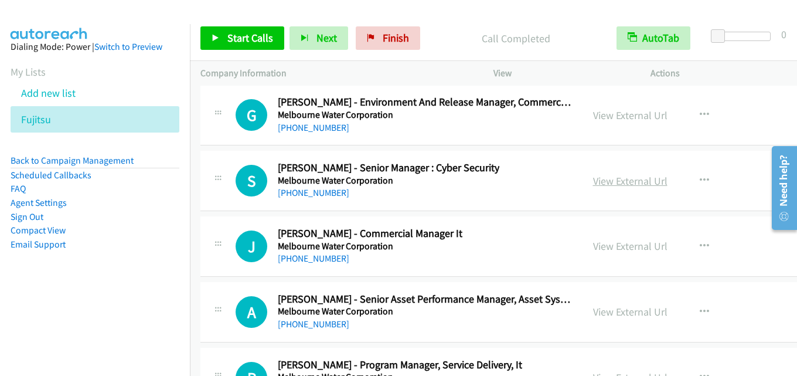
click at [602, 186] on link "View External Url" at bounding box center [630, 180] width 74 height 13
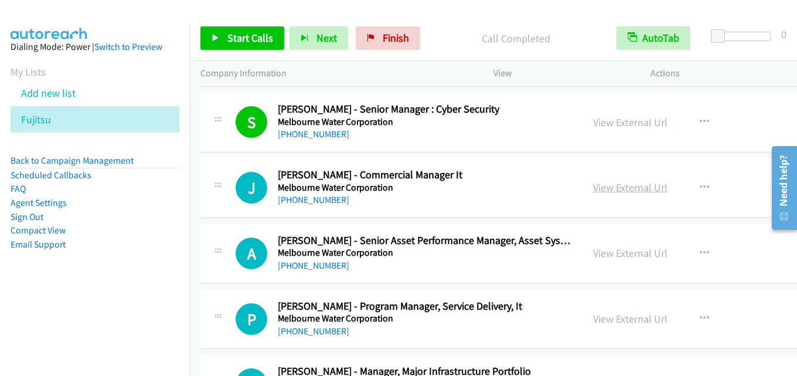
click at [593, 187] on link "View External Url" at bounding box center [630, 186] width 74 height 13
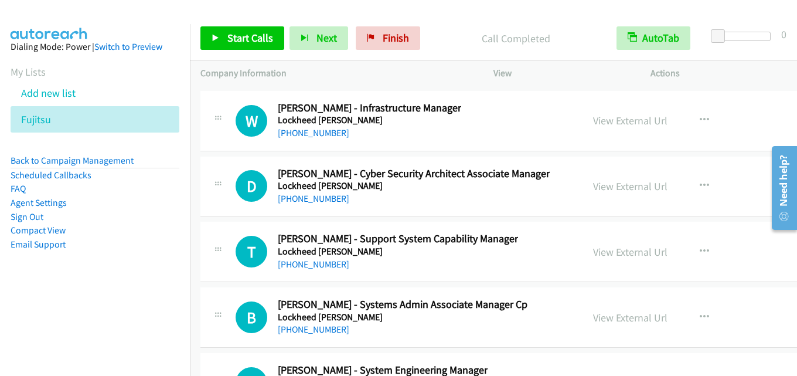
scroll to position [18805, 0]
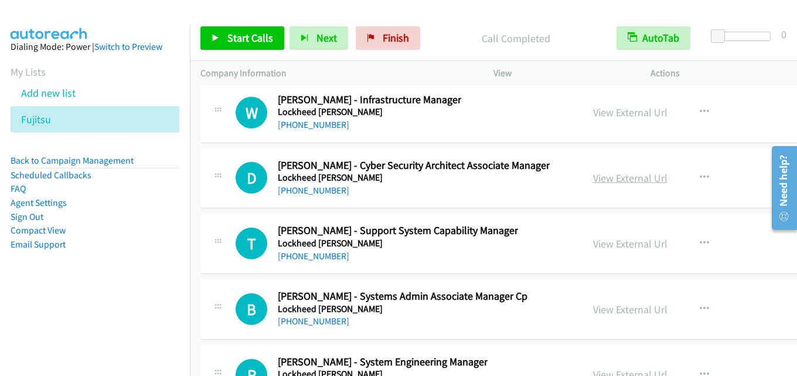
click at [593, 175] on link "View External Url" at bounding box center [630, 177] width 74 height 13
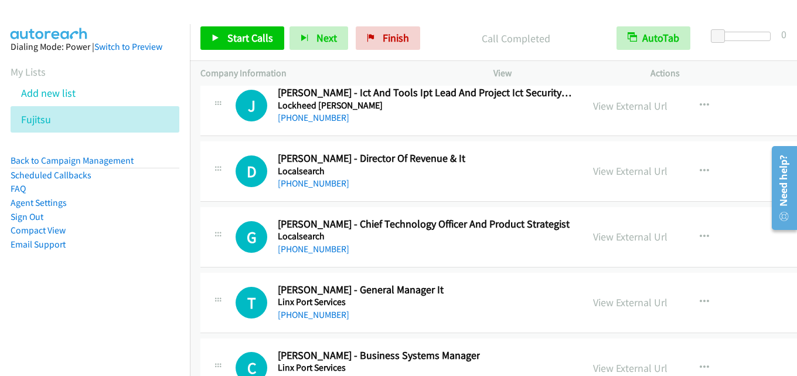
scroll to position [19683, 0]
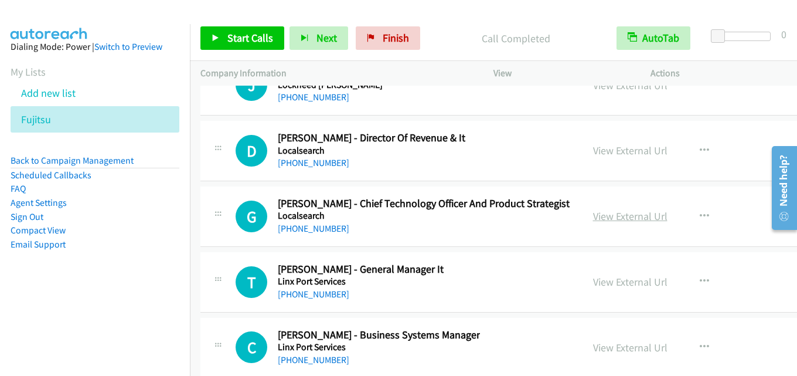
click at [608, 216] on link "View External Url" at bounding box center [630, 215] width 74 height 13
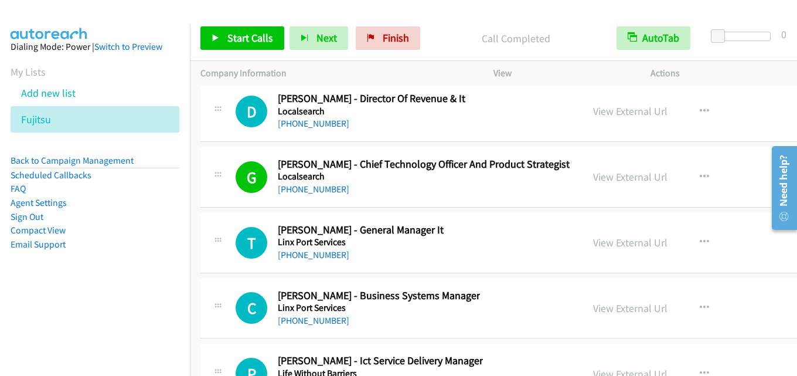
scroll to position [19742, 0]
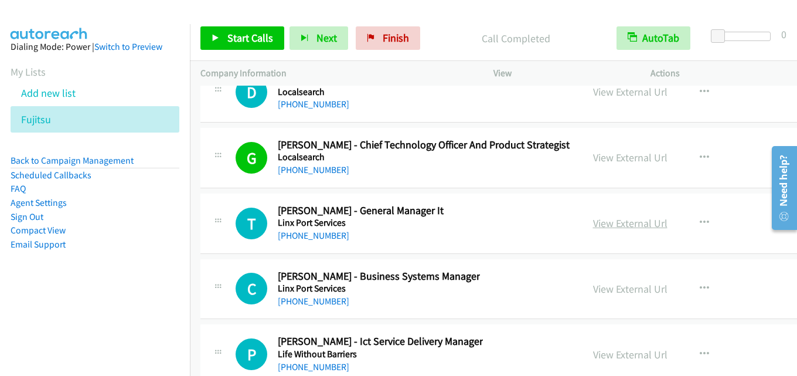
click at [606, 223] on link "View External Url" at bounding box center [630, 222] width 74 height 13
click at [619, 218] on link "View External Url" at bounding box center [630, 222] width 74 height 13
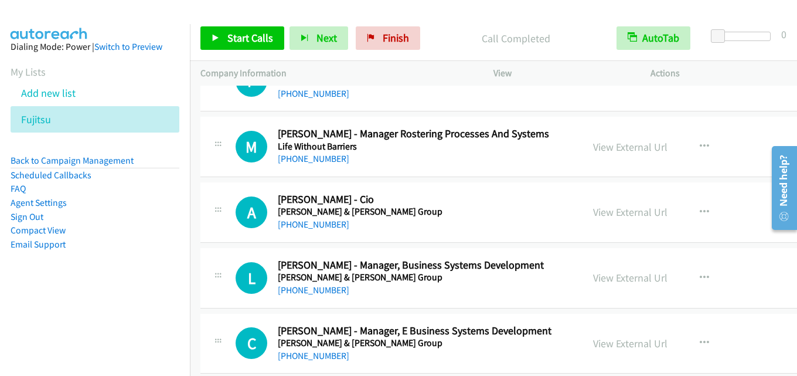
scroll to position [20035, 0]
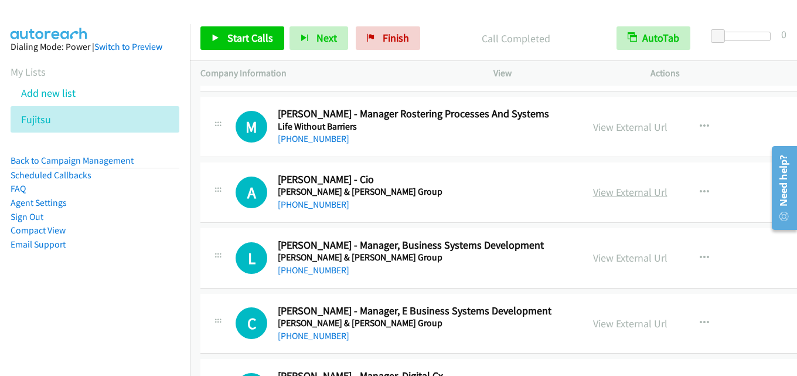
click at [593, 192] on link "View External Url" at bounding box center [630, 191] width 74 height 13
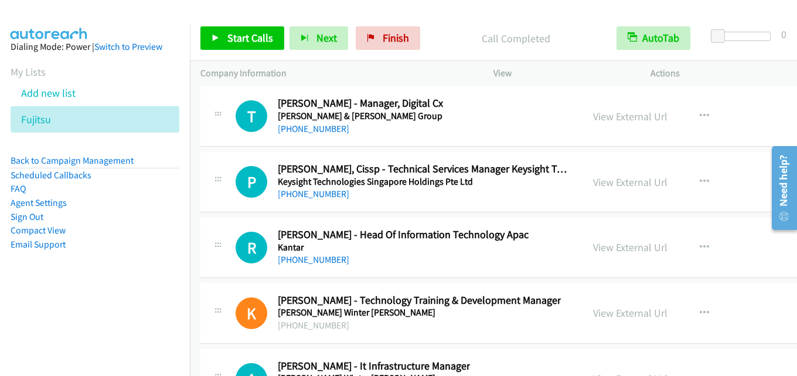
scroll to position [20328, 0]
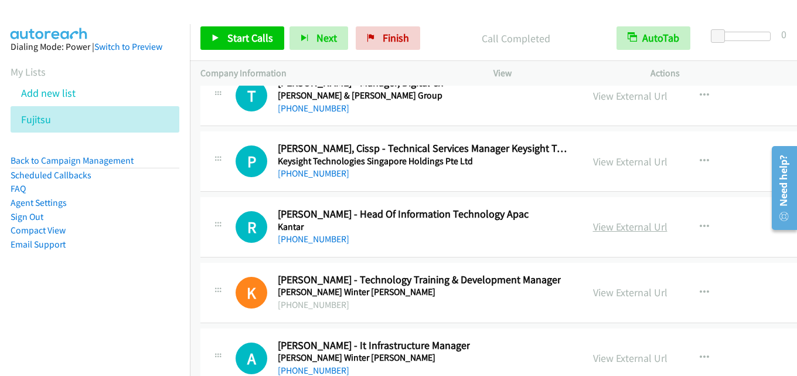
click at [597, 224] on link "View External Url" at bounding box center [630, 226] width 74 height 13
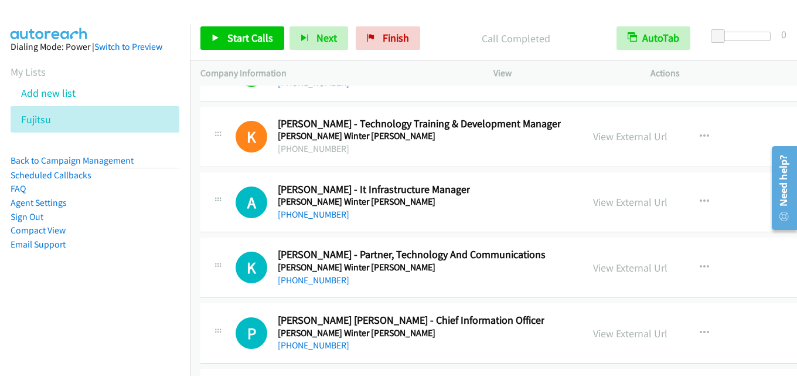
scroll to position [20504, 0]
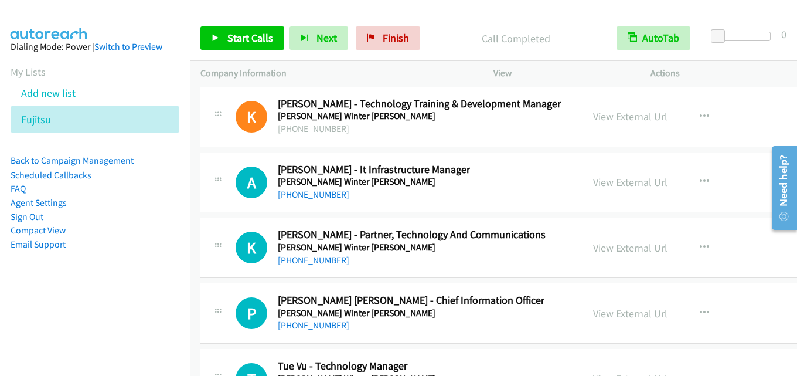
click at [593, 179] on link "View External Url" at bounding box center [630, 181] width 74 height 13
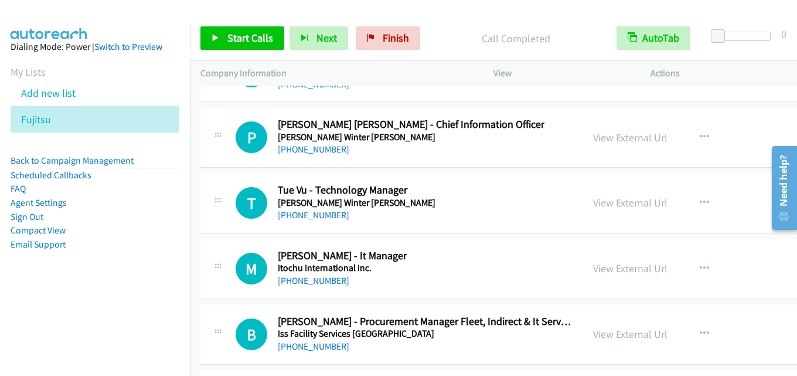
scroll to position [20621, 0]
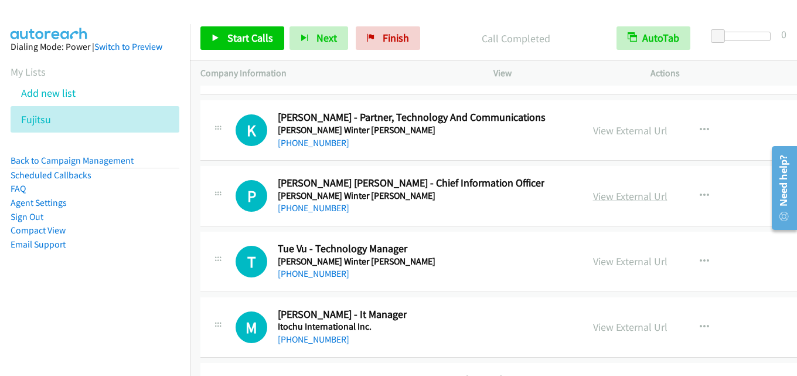
click at [599, 192] on link "View External Url" at bounding box center [630, 195] width 74 height 13
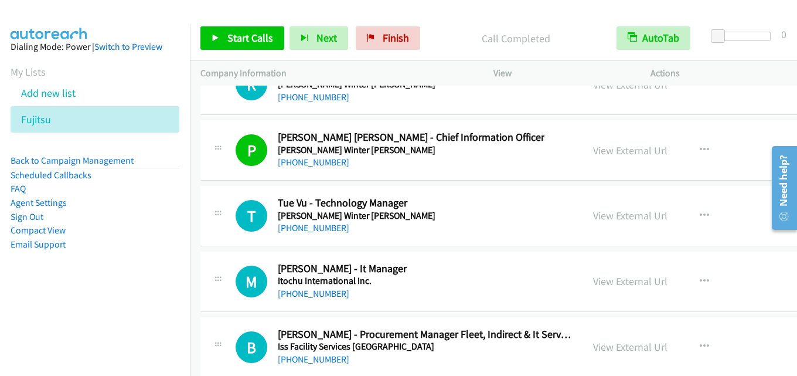
scroll to position [20679, 0]
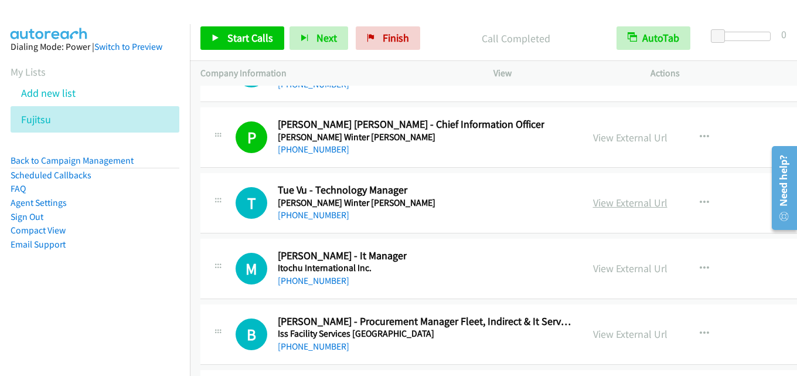
click at [607, 199] on link "View External Url" at bounding box center [630, 202] width 74 height 13
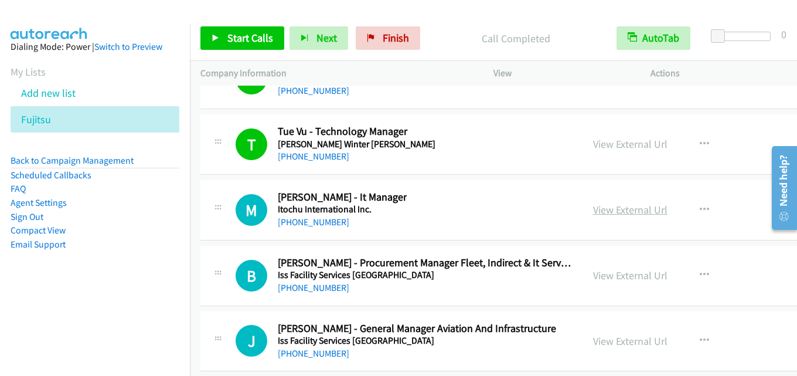
click at [609, 206] on link "View External Url" at bounding box center [630, 209] width 74 height 13
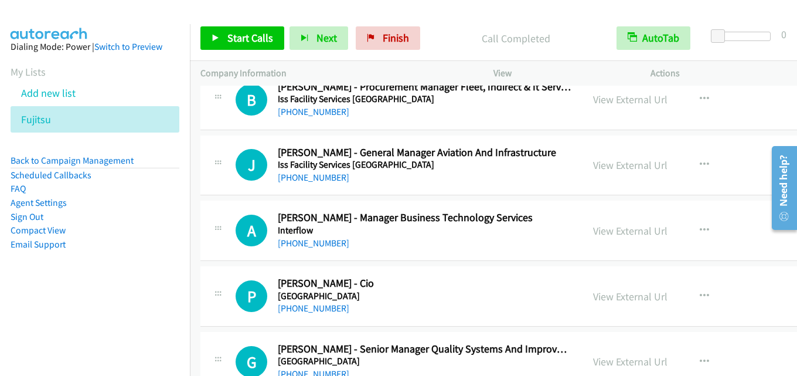
scroll to position [20972, 0]
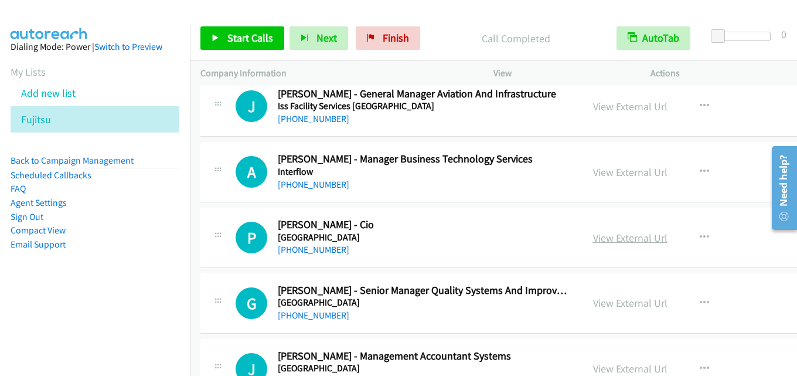
click at [602, 234] on link "View External Url" at bounding box center [630, 237] width 74 height 13
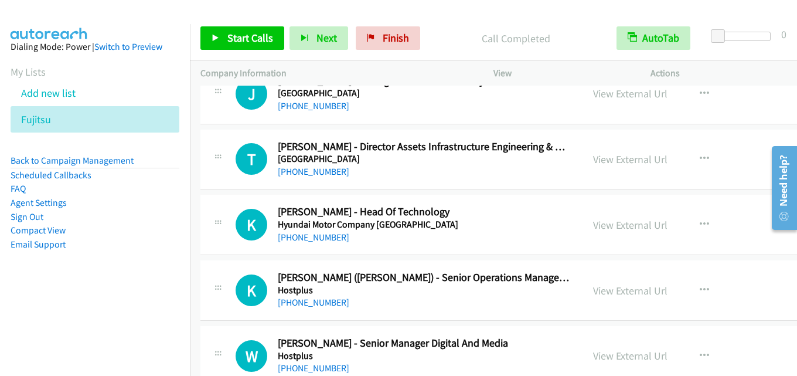
scroll to position [21265, 0]
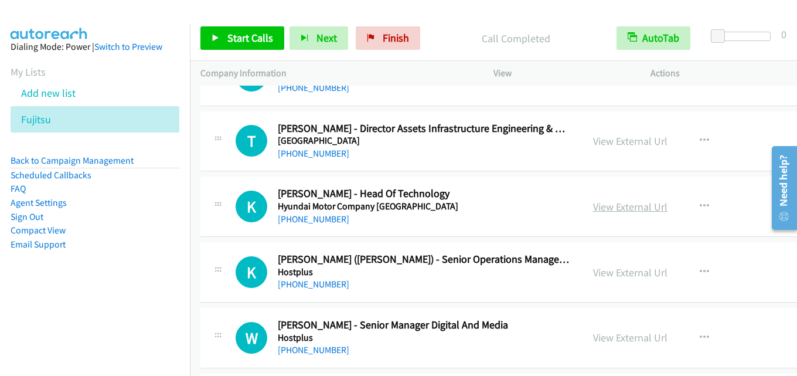
click at [612, 209] on link "View External Url" at bounding box center [630, 206] width 74 height 13
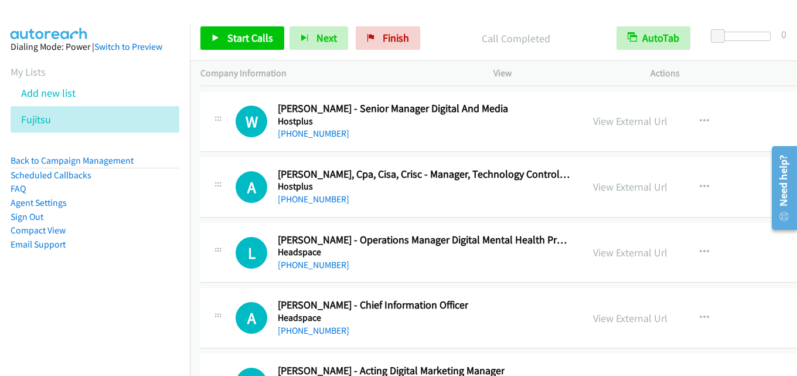
scroll to position [21500, 0]
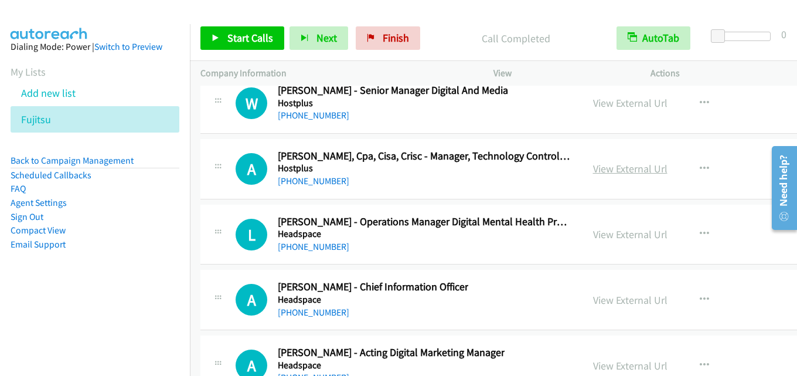
click at [593, 168] on link "View External Url" at bounding box center [630, 168] width 74 height 13
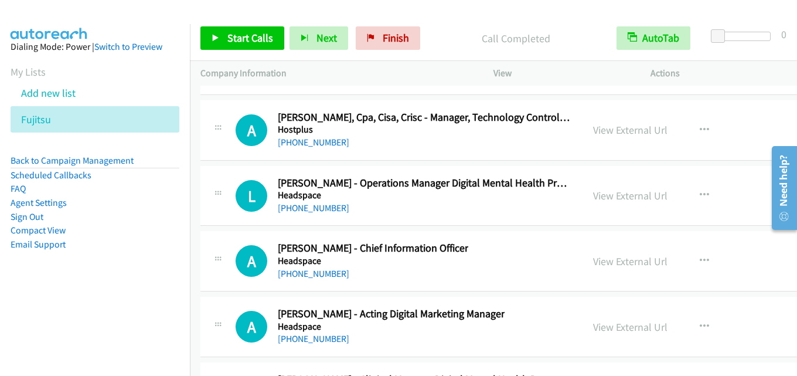
scroll to position [21558, 0]
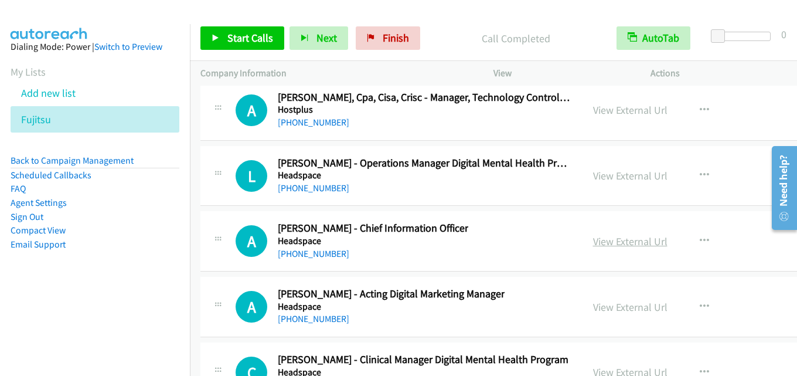
click at [611, 238] on link "View External Url" at bounding box center [630, 240] width 74 height 13
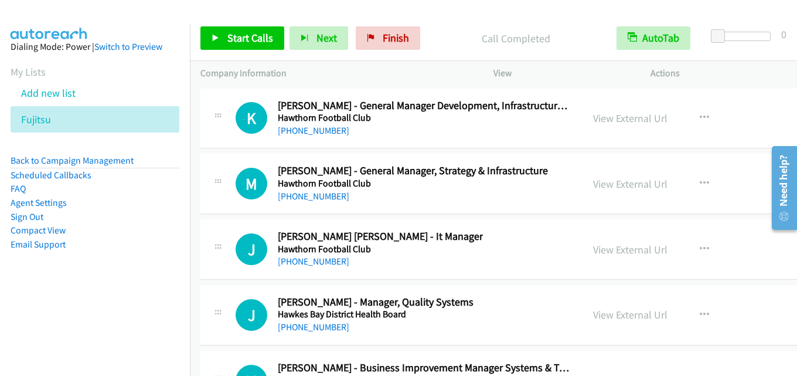
scroll to position [22027, 0]
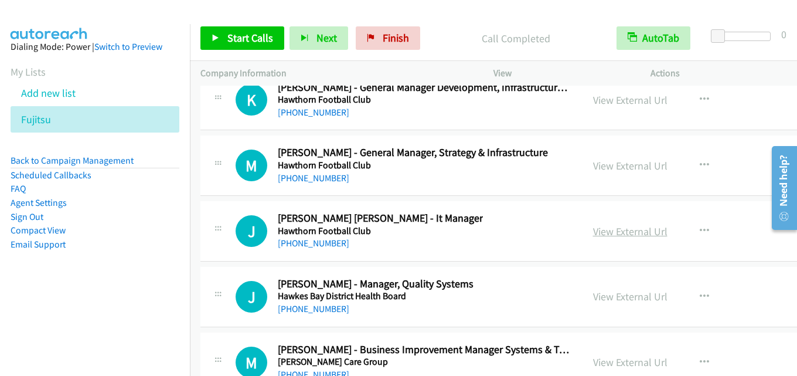
click at [593, 231] on link "View External Url" at bounding box center [630, 230] width 74 height 13
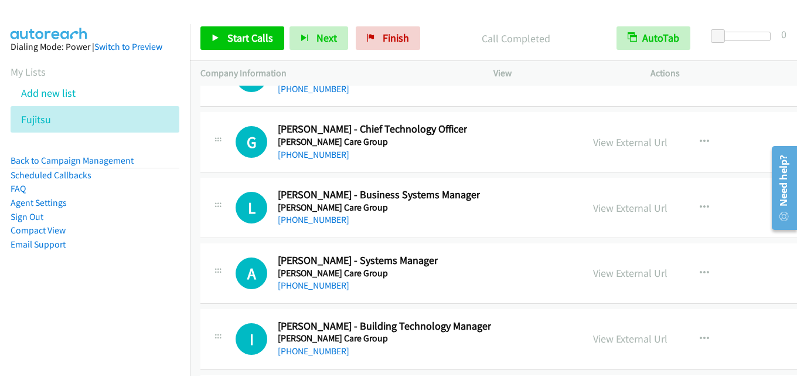
scroll to position [22378, 0]
click at [606, 141] on link "View External Url" at bounding box center [630, 141] width 74 height 13
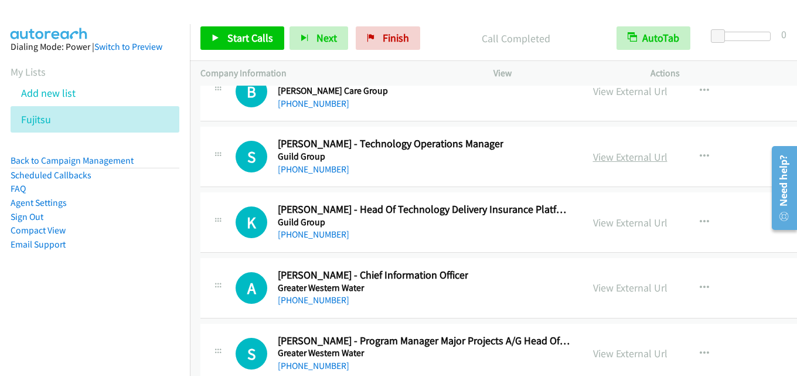
scroll to position [22671, 0]
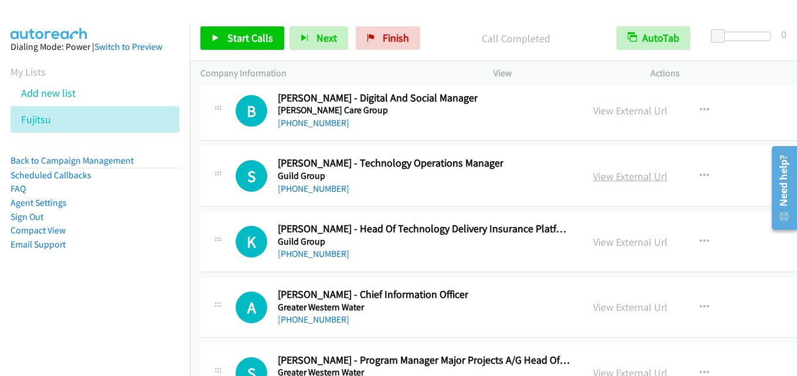
click at [608, 180] on link "View External Url" at bounding box center [630, 175] width 74 height 13
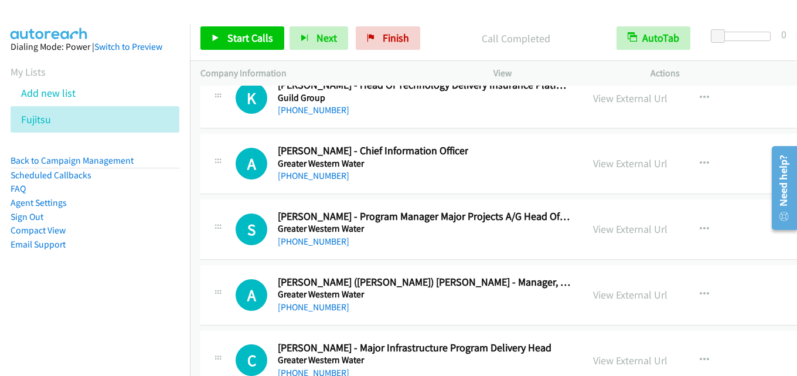
scroll to position [22847, 0]
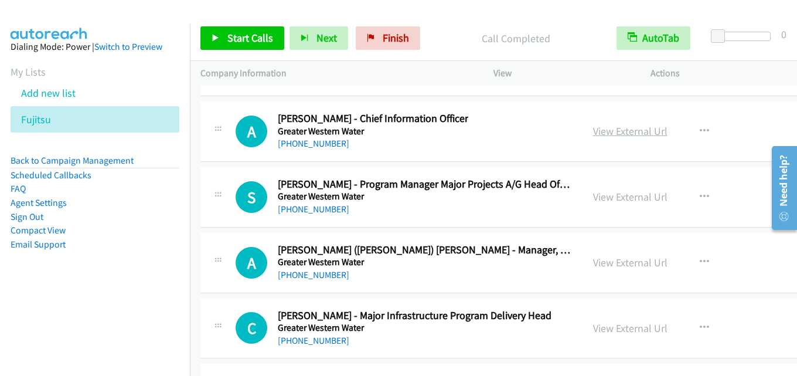
click at [600, 131] on link "View External Url" at bounding box center [630, 130] width 74 height 13
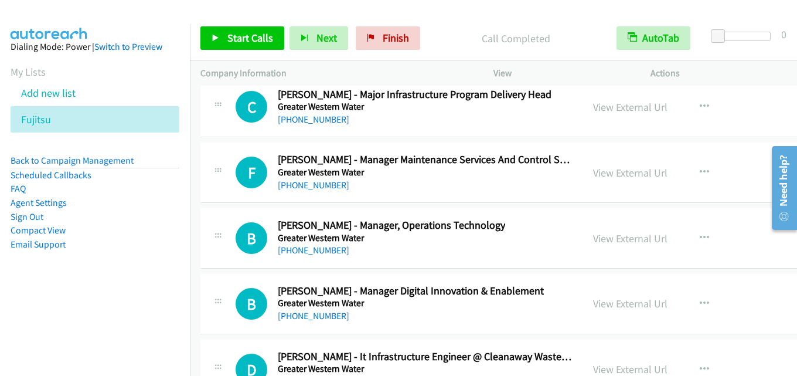
scroll to position [23081, 0]
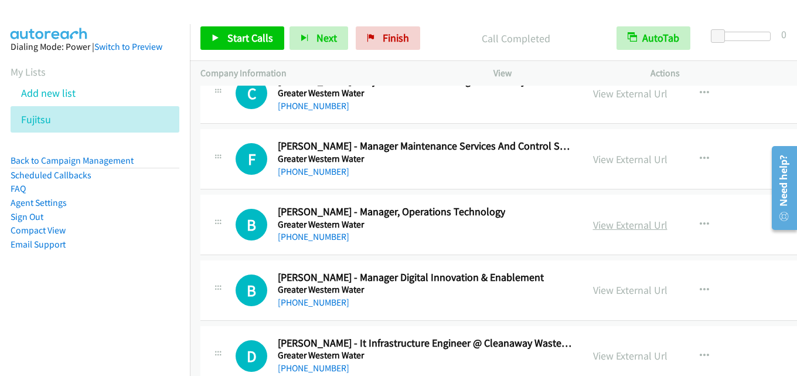
click at [595, 224] on link "View External Url" at bounding box center [630, 224] width 74 height 13
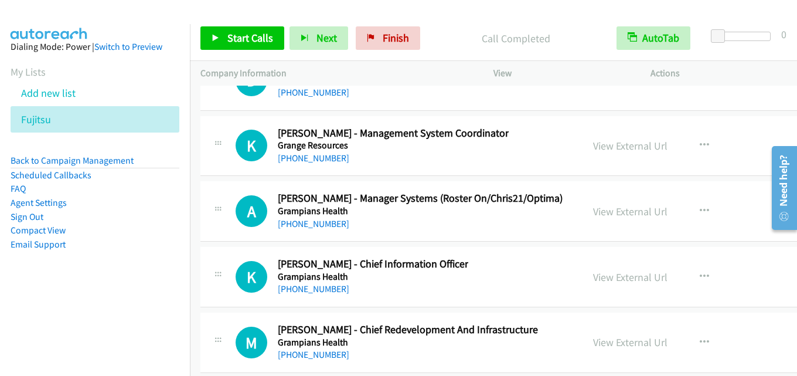
scroll to position [23374, 0]
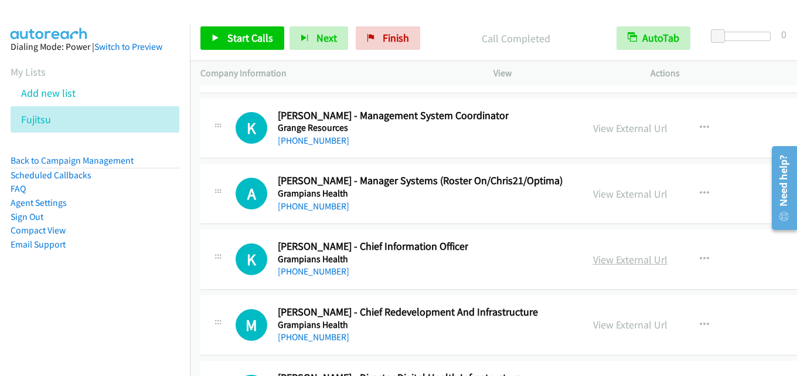
click at [603, 259] on link "View External Url" at bounding box center [630, 258] width 74 height 13
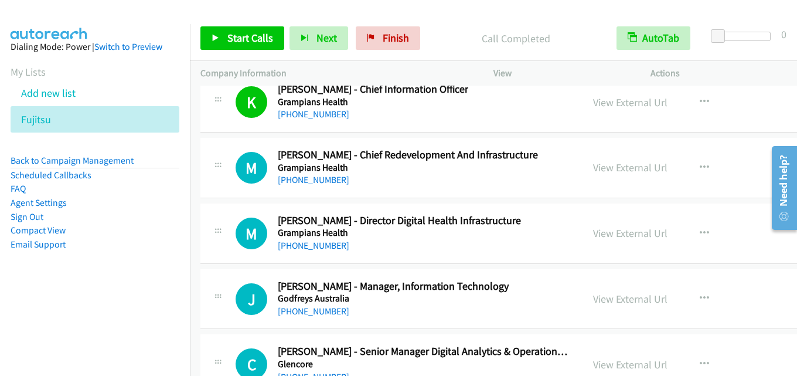
scroll to position [23550, 0]
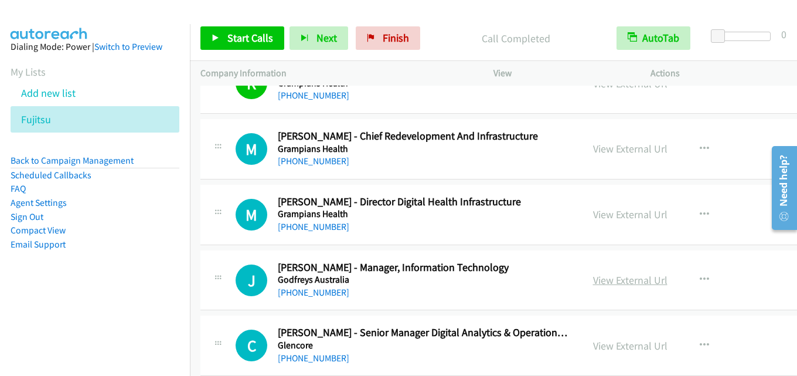
click at [593, 277] on link "View External Url" at bounding box center [630, 279] width 74 height 13
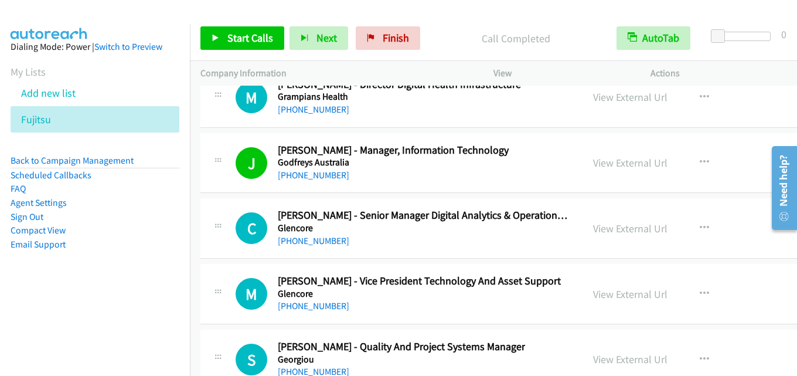
scroll to position [23726, 0]
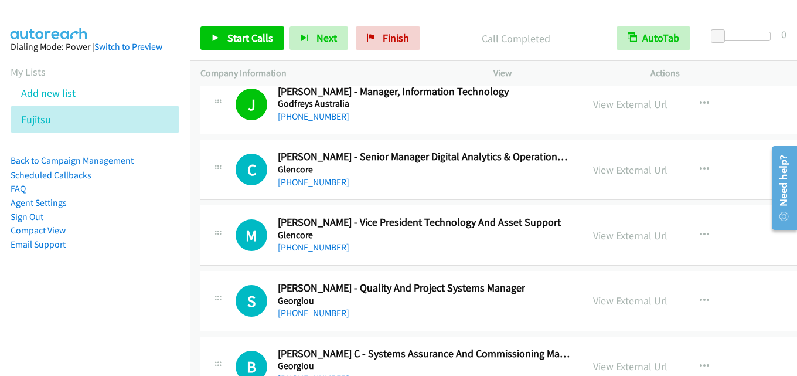
click at [597, 229] on link "View External Url" at bounding box center [630, 234] width 74 height 13
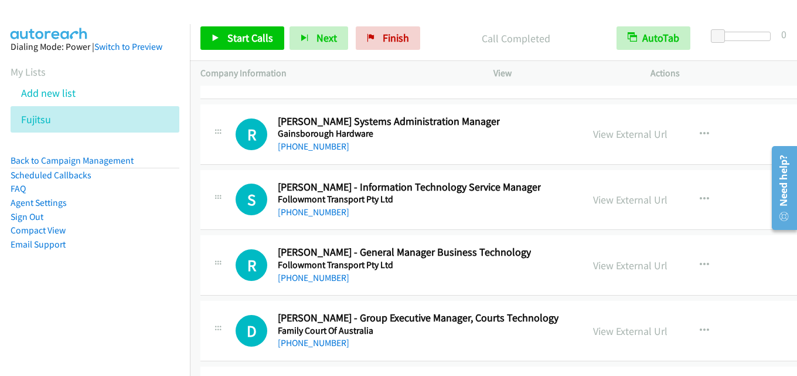
scroll to position [24370, 0]
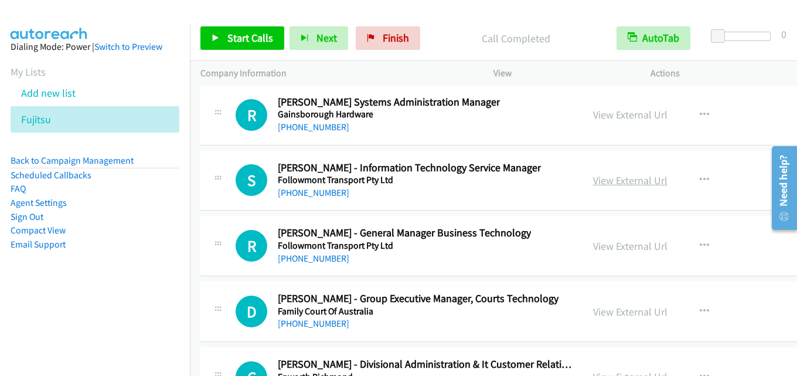
click at [593, 179] on link "View External Url" at bounding box center [630, 179] width 74 height 13
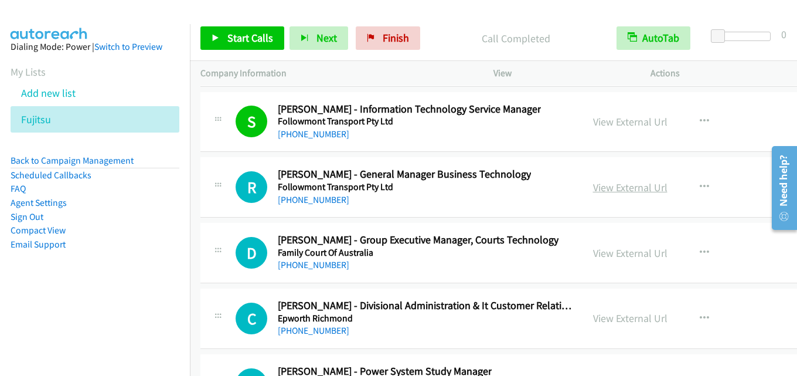
click at [610, 184] on link "View External Url" at bounding box center [630, 186] width 74 height 13
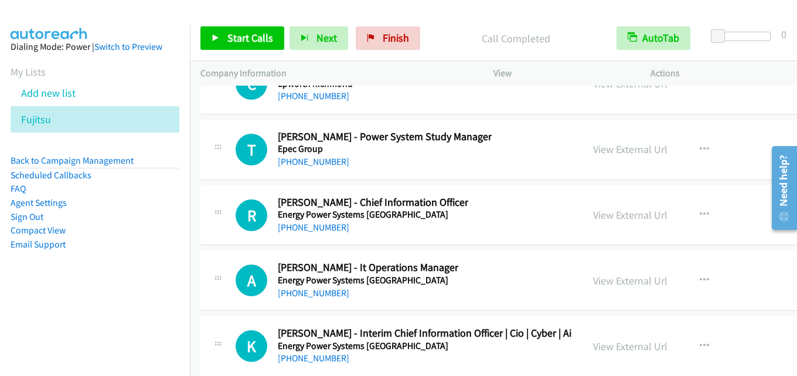
scroll to position [24722, 0]
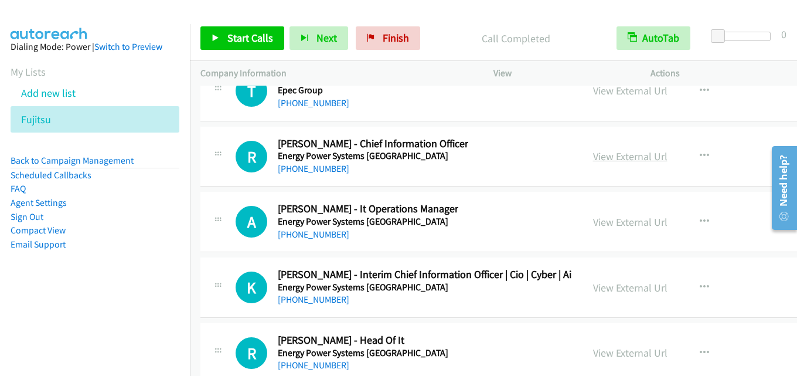
click at [609, 154] on link "View External Url" at bounding box center [630, 155] width 74 height 13
click at [610, 219] on link "View External Url" at bounding box center [630, 221] width 74 height 13
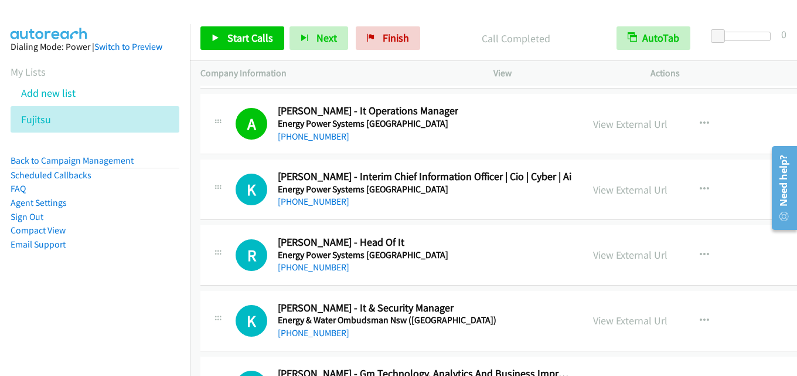
scroll to position [24839, 0]
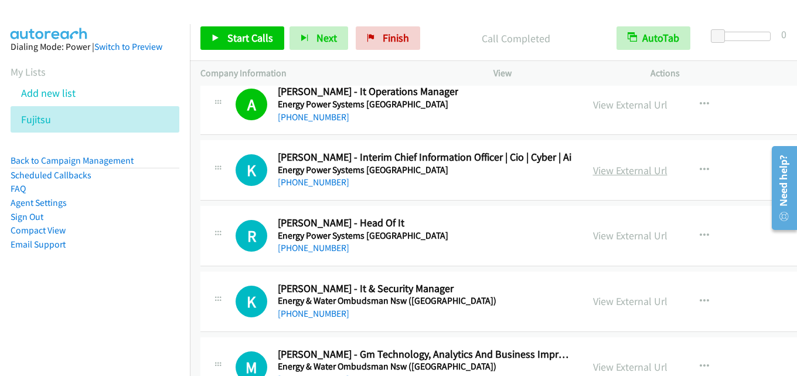
click at [599, 173] on link "View External Url" at bounding box center [630, 169] width 74 height 13
click at [631, 230] on link "View External Url" at bounding box center [630, 234] width 74 height 13
click at [610, 234] on link "View External Url" at bounding box center [630, 234] width 74 height 13
click at [622, 233] on link "View External Url" at bounding box center [630, 234] width 74 height 13
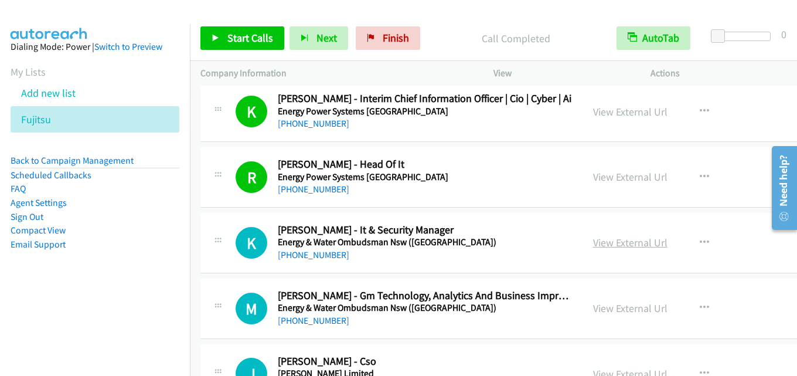
click at [614, 245] on link "View External Url" at bounding box center [630, 241] width 74 height 13
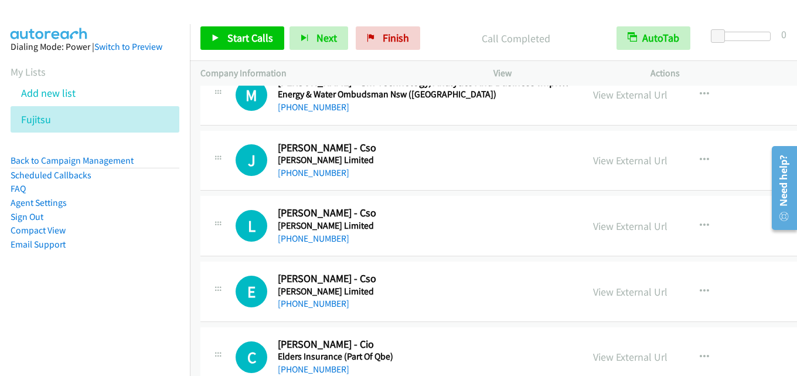
scroll to position [25132, 0]
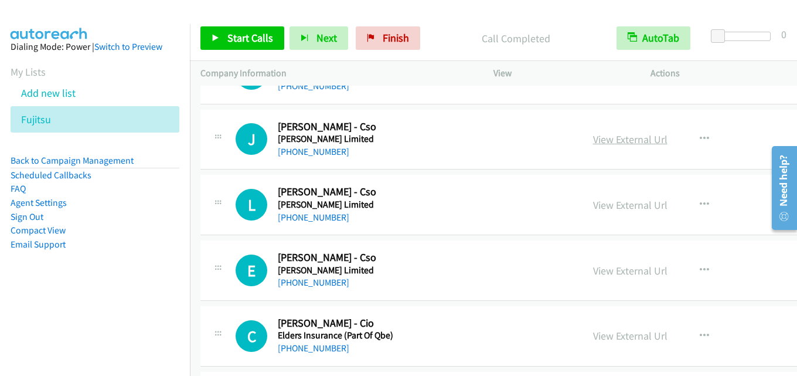
click at [609, 142] on link "View External Url" at bounding box center [630, 138] width 74 height 13
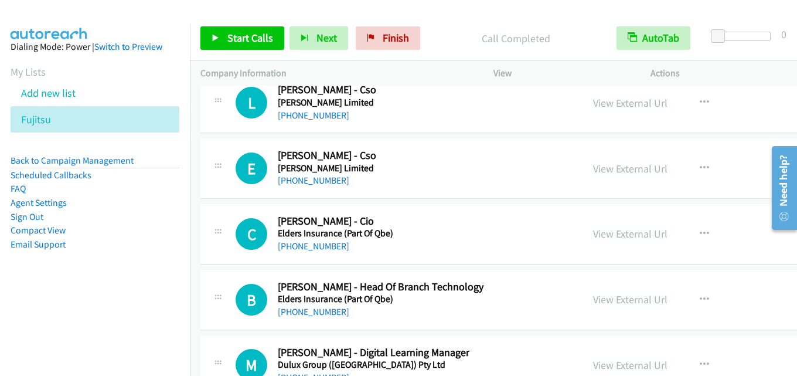
scroll to position [25249, 0]
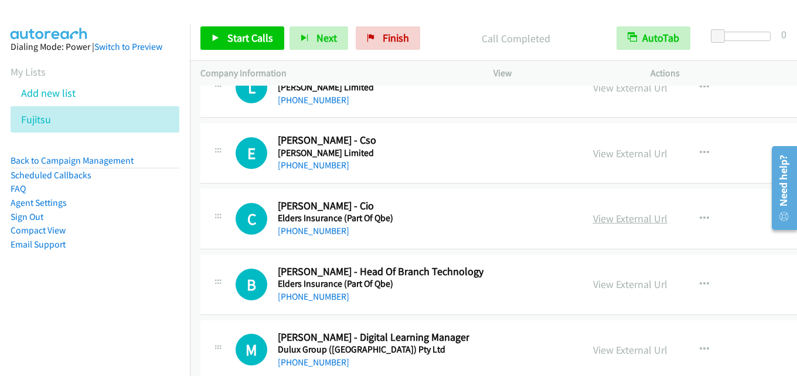
click at [609, 213] on link "View External Url" at bounding box center [630, 217] width 74 height 13
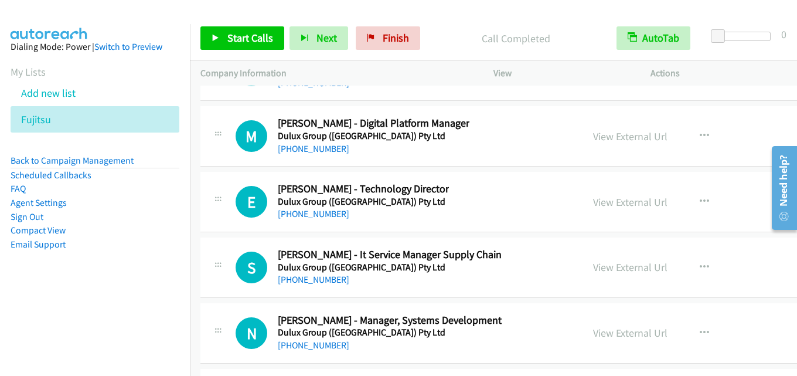
scroll to position [25600, 0]
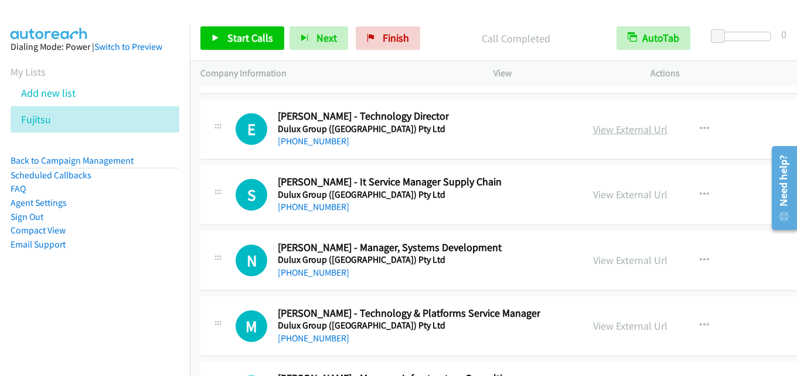
click at [615, 135] on link "View External Url" at bounding box center [630, 128] width 74 height 13
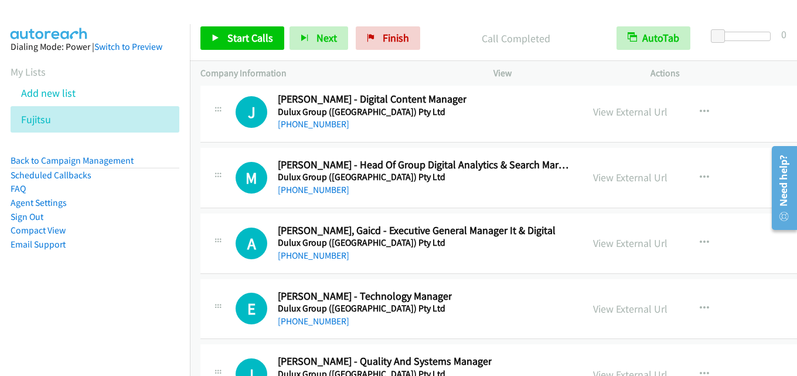
scroll to position [26069, 0]
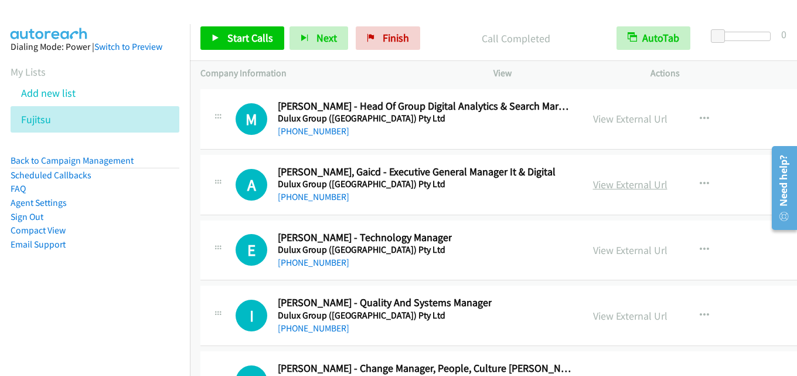
click at [598, 182] on link "View External Url" at bounding box center [630, 184] width 74 height 13
click at [620, 245] on link "View External Url" at bounding box center [630, 249] width 74 height 13
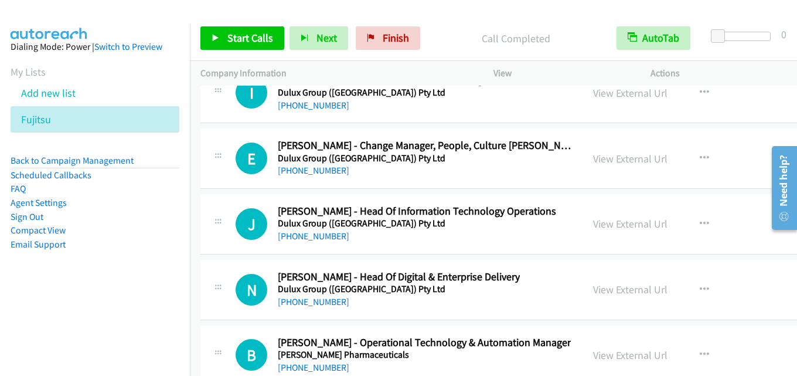
scroll to position [26303, 0]
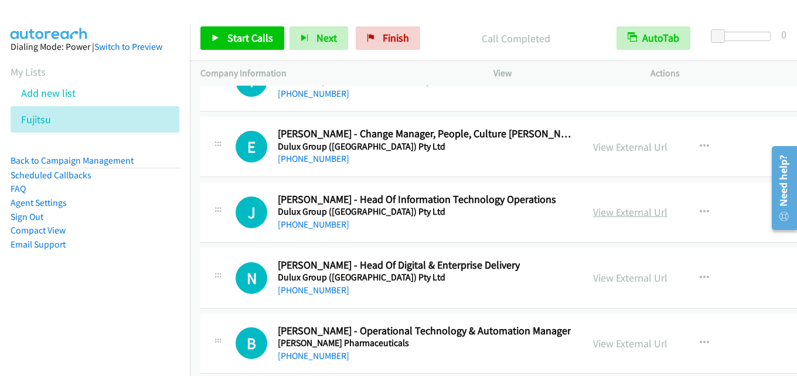
click at [593, 207] on link "View External Url" at bounding box center [630, 211] width 74 height 13
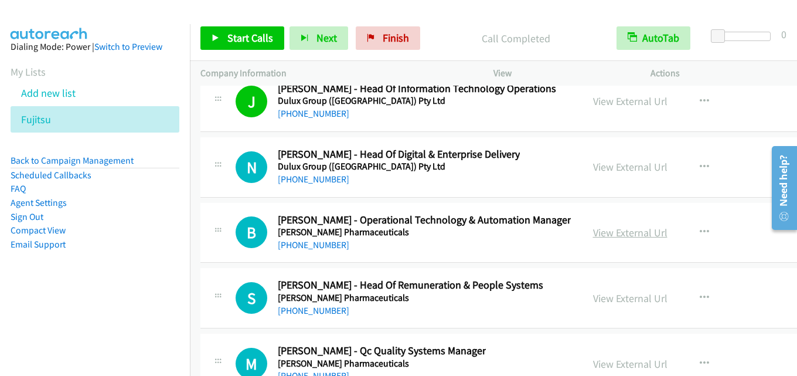
scroll to position [26420, 0]
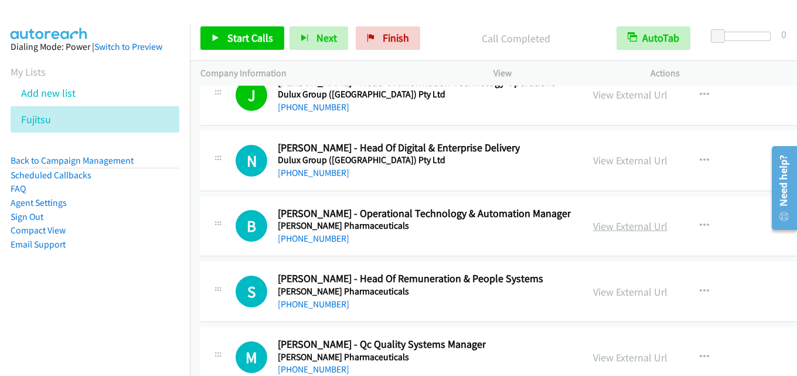
click at [593, 228] on link "View External Url" at bounding box center [630, 225] width 74 height 13
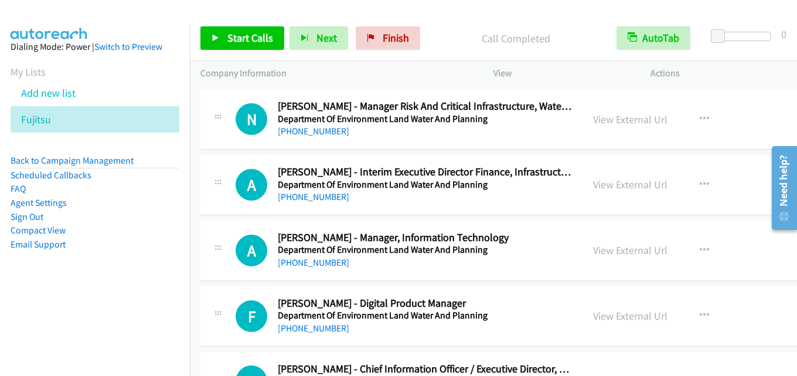
scroll to position [27006, 0]
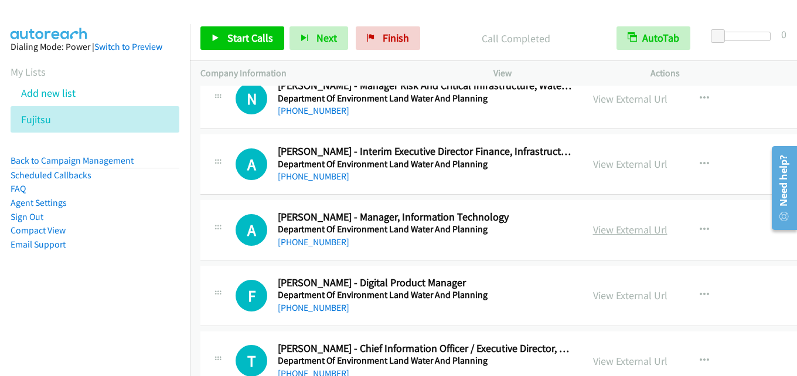
click at [605, 224] on link "View External Url" at bounding box center [630, 229] width 74 height 13
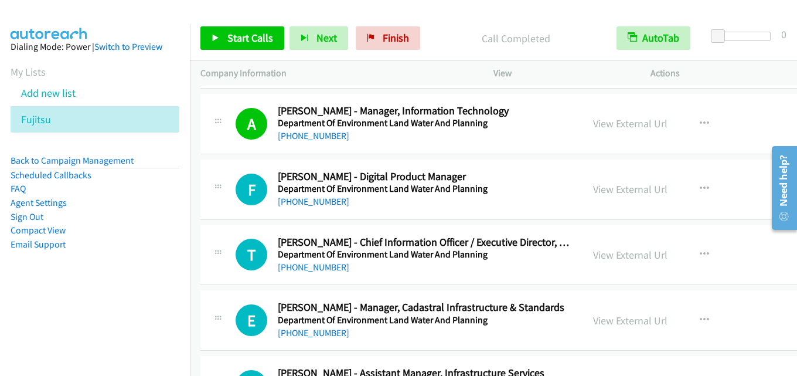
scroll to position [27123, 0]
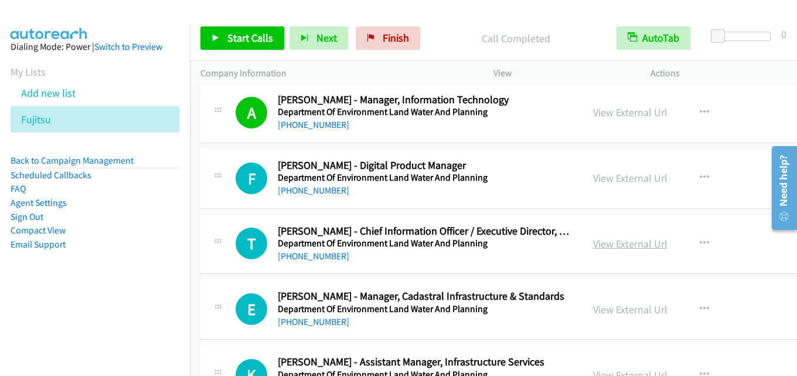
click at [593, 238] on link "View External Url" at bounding box center [630, 243] width 74 height 13
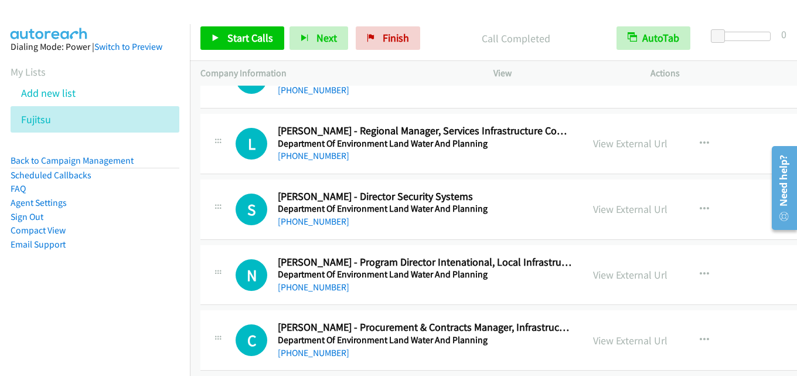
scroll to position [27768, 0]
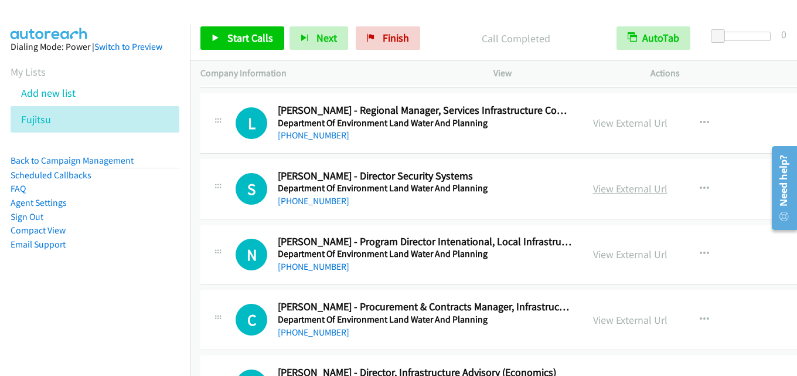
click at [596, 187] on link "View External Url" at bounding box center [630, 188] width 74 height 13
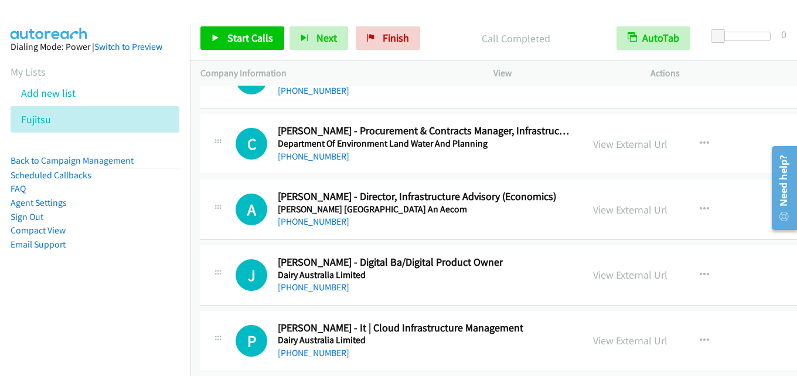
scroll to position [28061, 0]
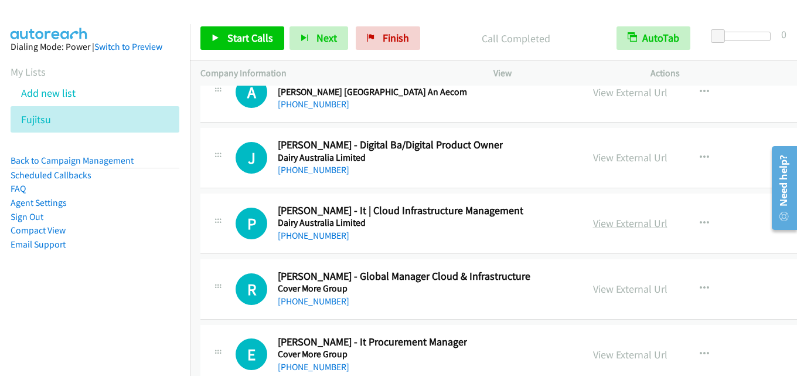
click at [593, 220] on link "View External Url" at bounding box center [630, 222] width 74 height 13
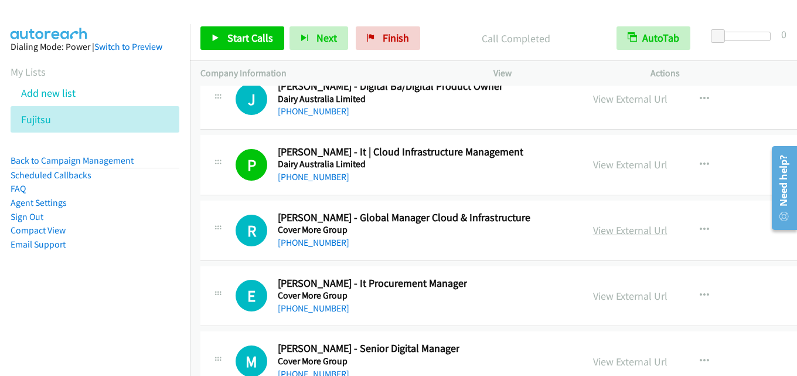
click at [621, 230] on link "View External Url" at bounding box center [630, 229] width 74 height 13
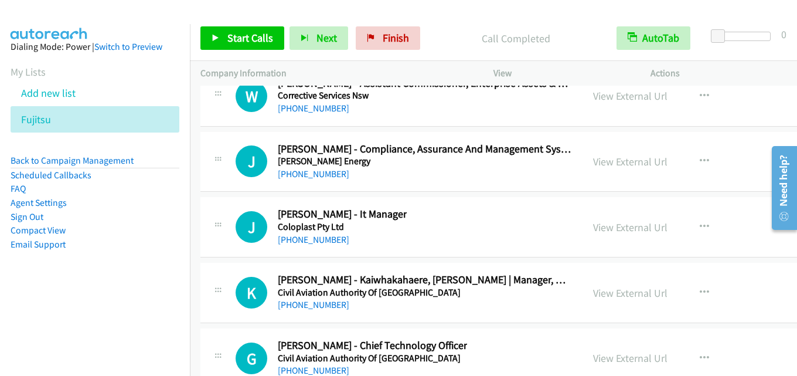
scroll to position [28588, 0]
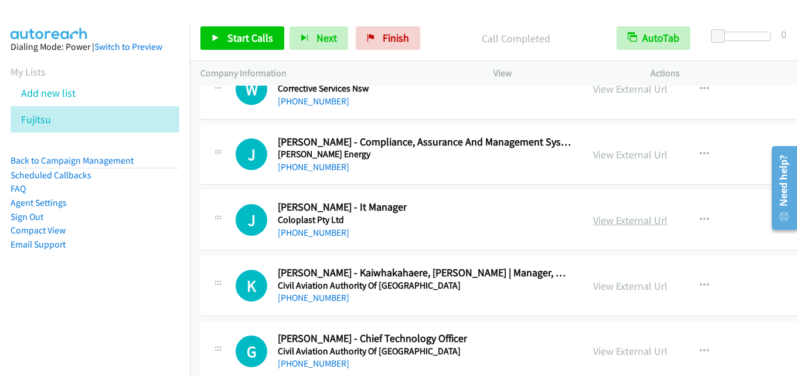
click at [596, 219] on link "View External Url" at bounding box center [630, 219] width 74 height 13
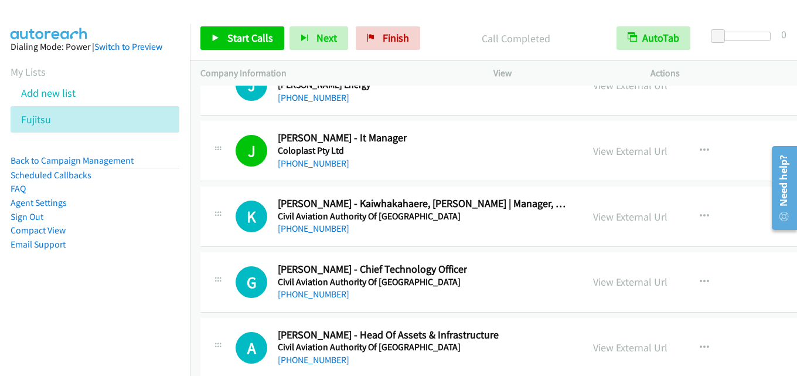
scroll to position [28705, 0]
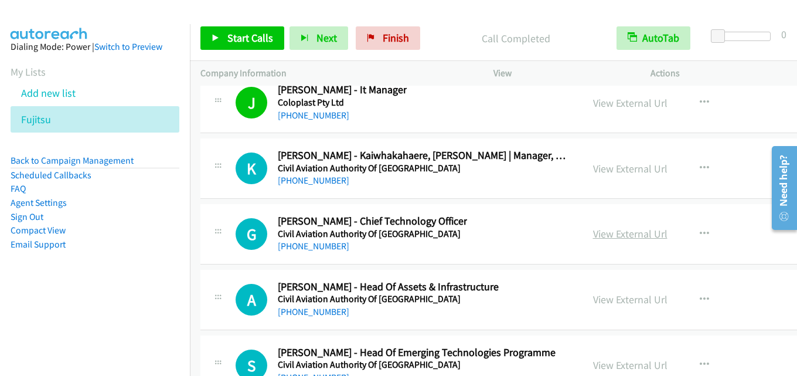
click at [621, 229] on link "View External Url" at bounding box center [630, 233] width 74 height 13
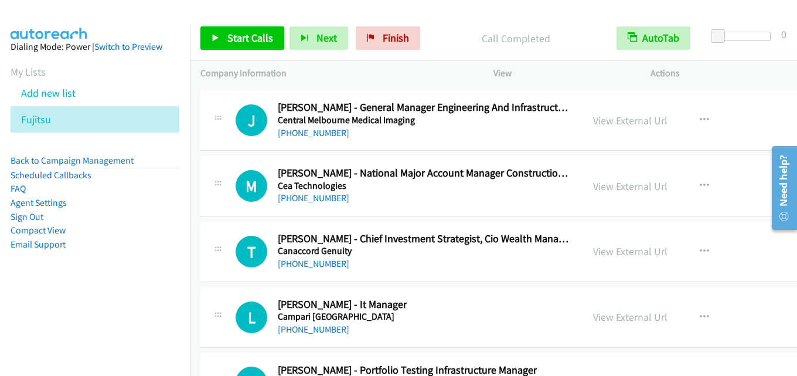
scroll to position [29525, 0]
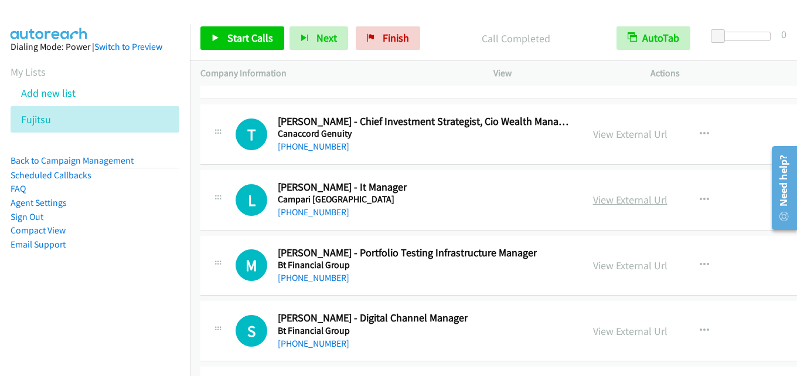
click at [593, 199] on link "View External Url" at bounding box center [630, 199] width 74 height 13
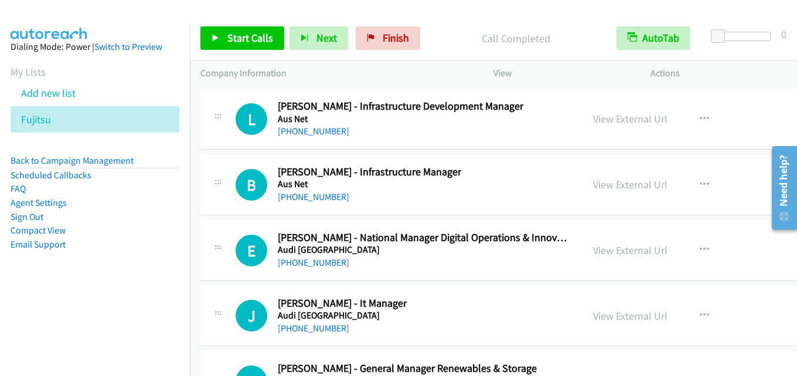
scroll to position [34446, 0]
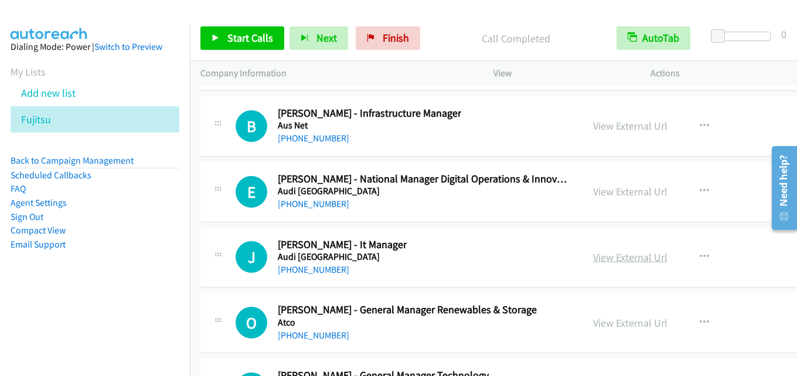
click at [600, 255] on link "View External Url" at bounding box center [630, 256] width 74 height 13
